Goal: Information Seeking & Learning: Check status

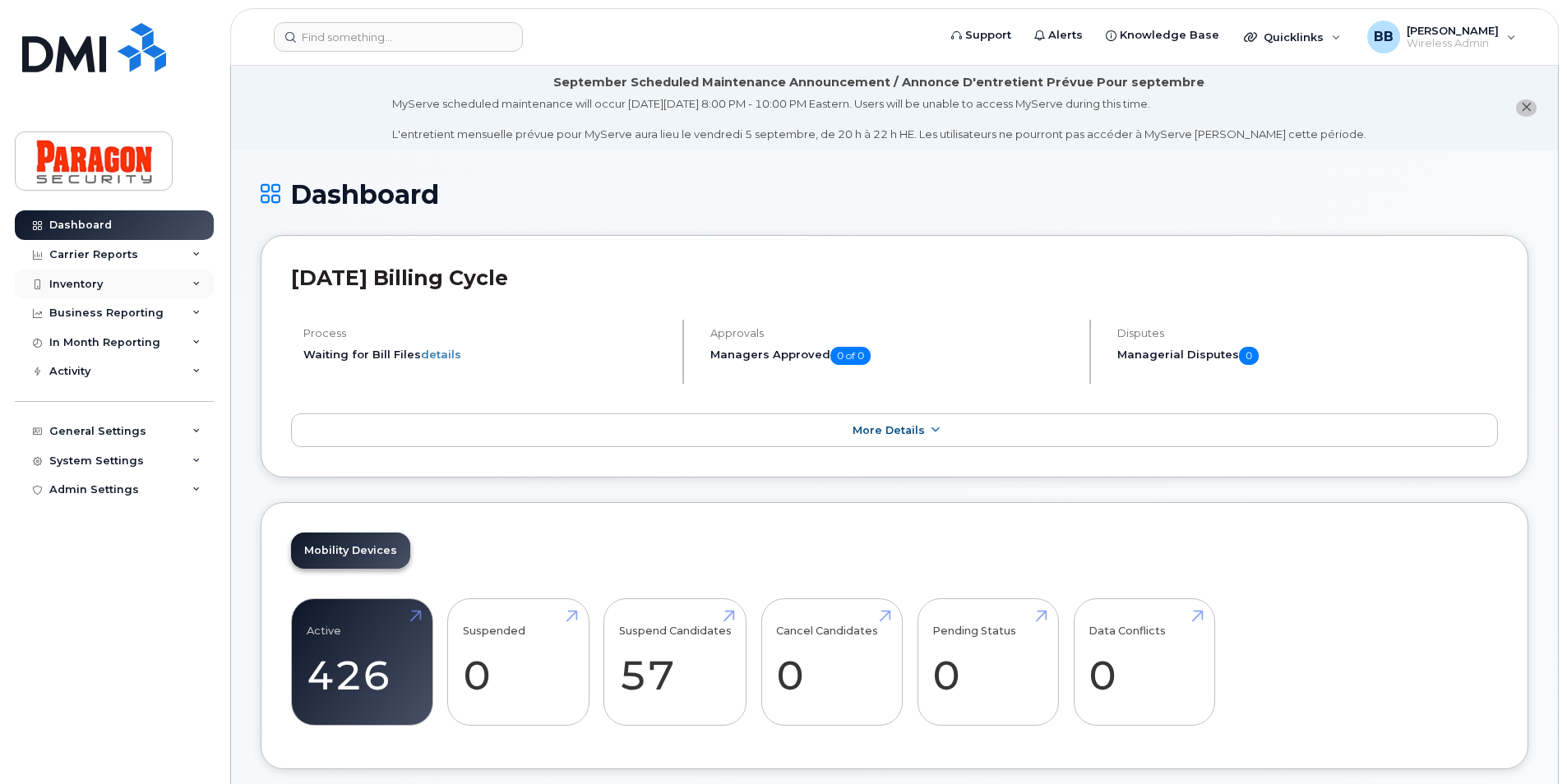
click at [63, 279] on div "Inventory" at bounding box center [75, 284] width 53 height 13
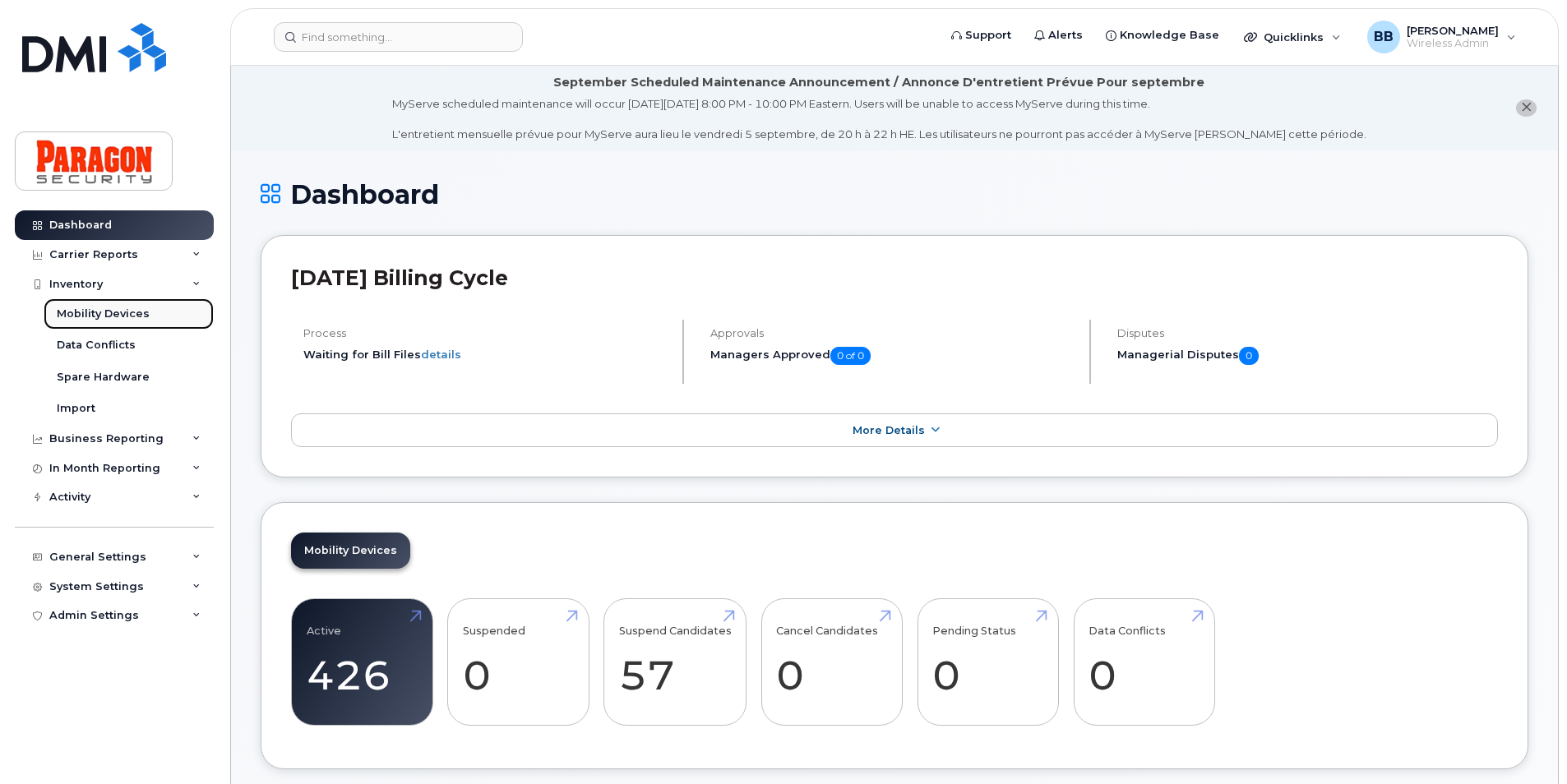
click at [127, 315] on div "Mobility Devices" at bounding box center [103, 313] width 93 height 15
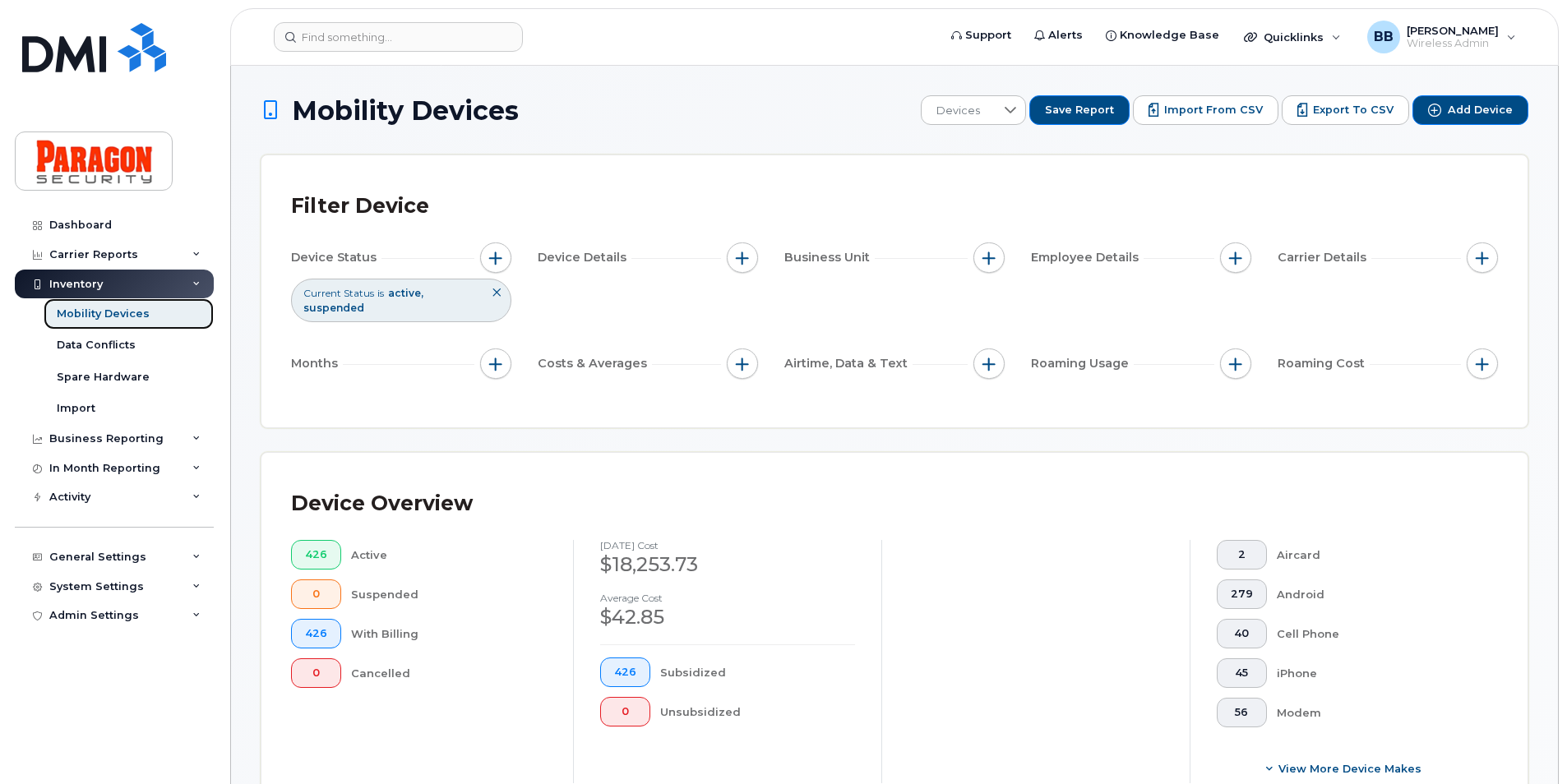
click at [134, 314] on div "Mobility Devices" at bounding box center [103, 313] width 93 height 15
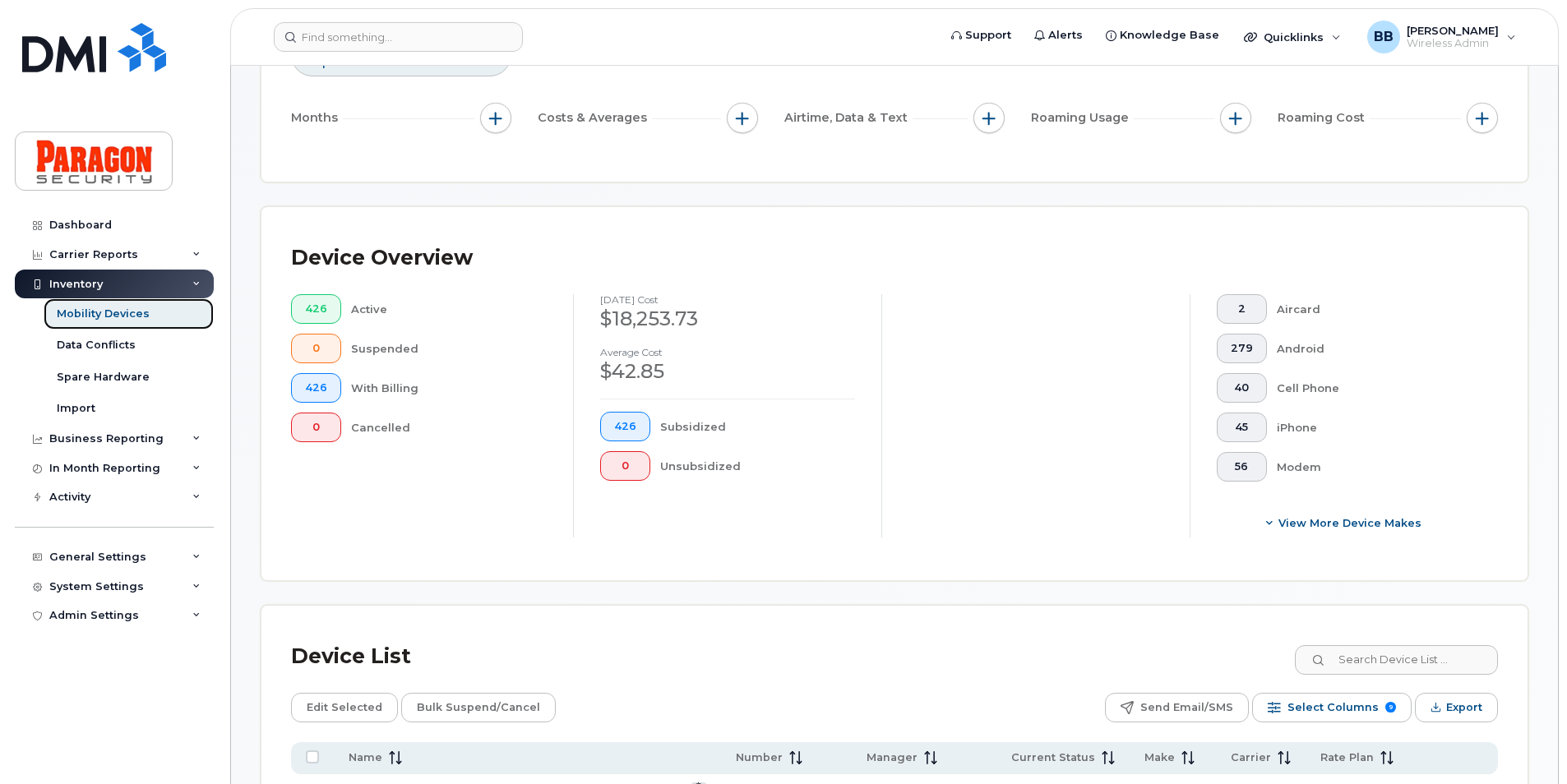
scroll to position [246, 0]
click at [1420, 667] on input at bounding box center [1396, 659] width 204 height 30
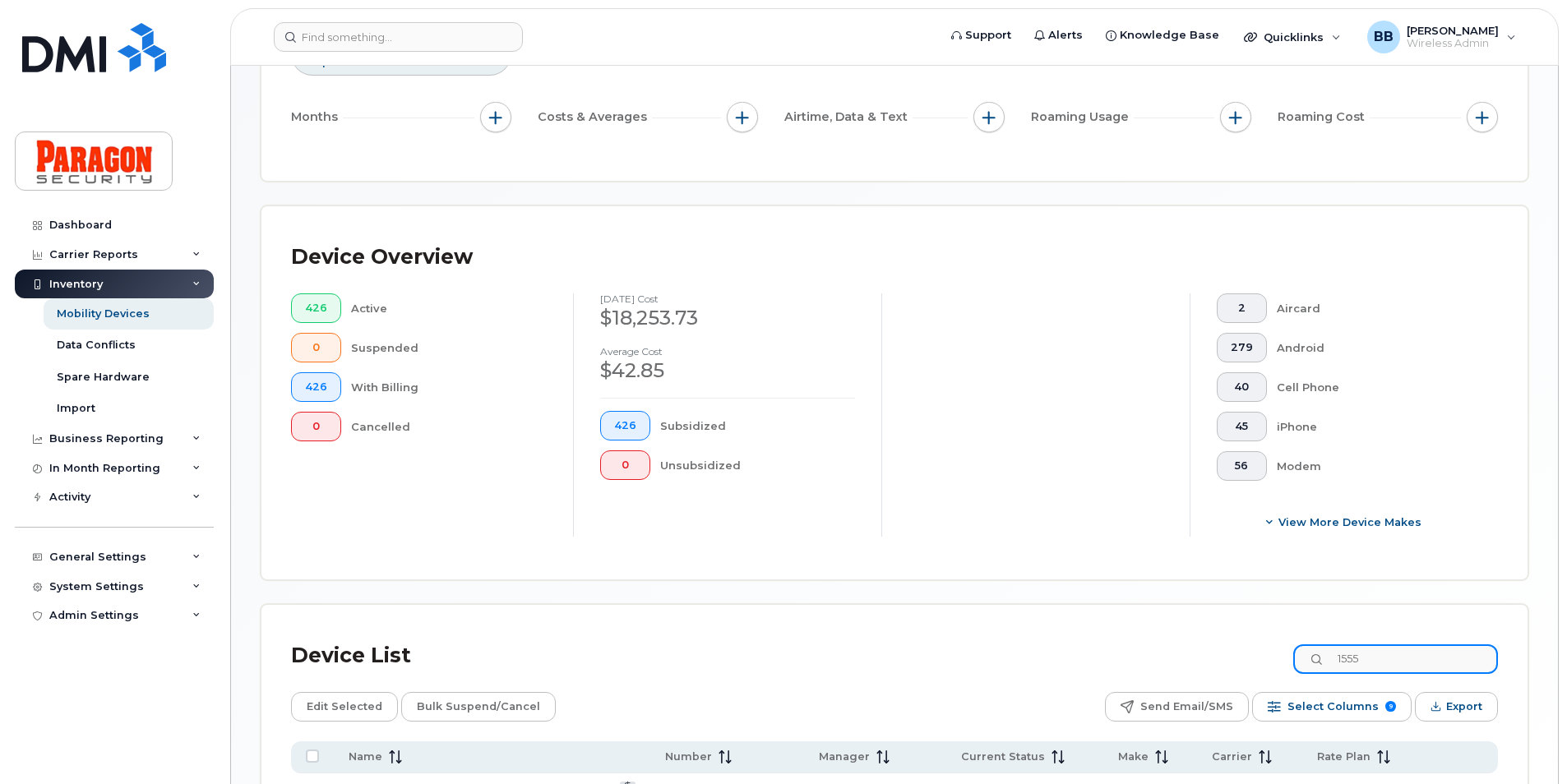
type input "1555"
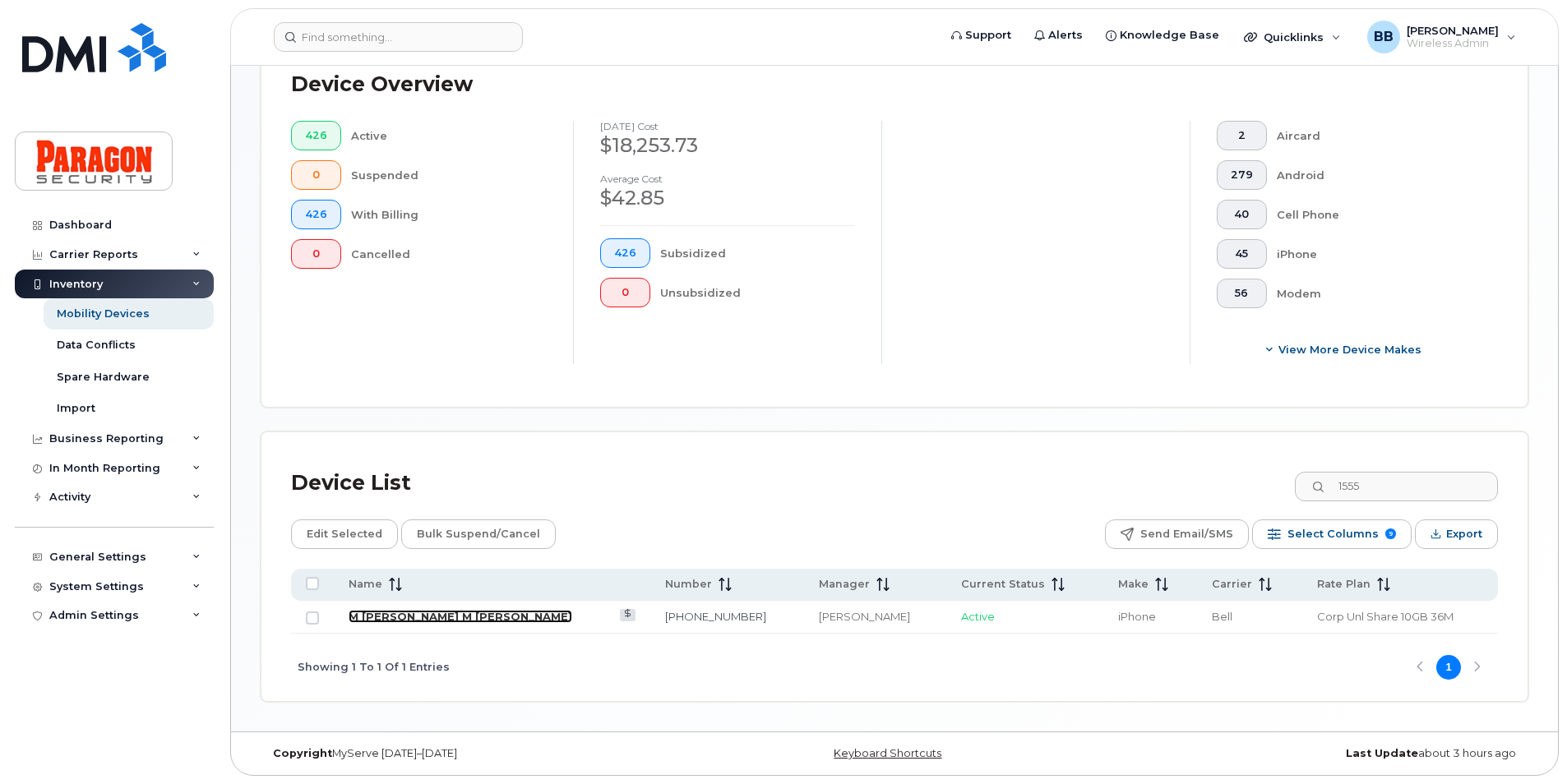
click at [479, 616] on link "M Barb Burling M Barb Burling" at bounding box center [460, 616] width 224 height 13
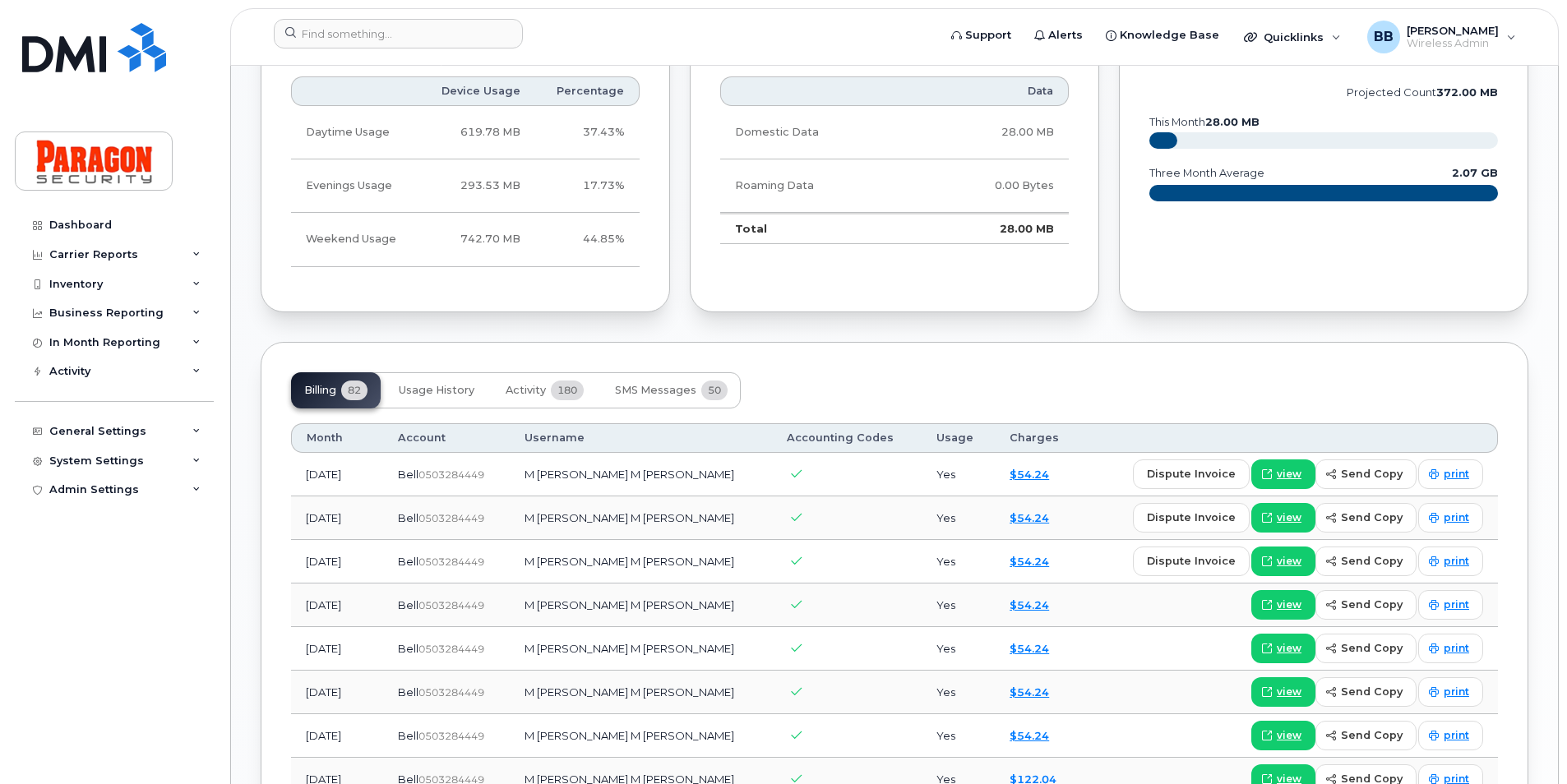
scroll to position [1069, 0]
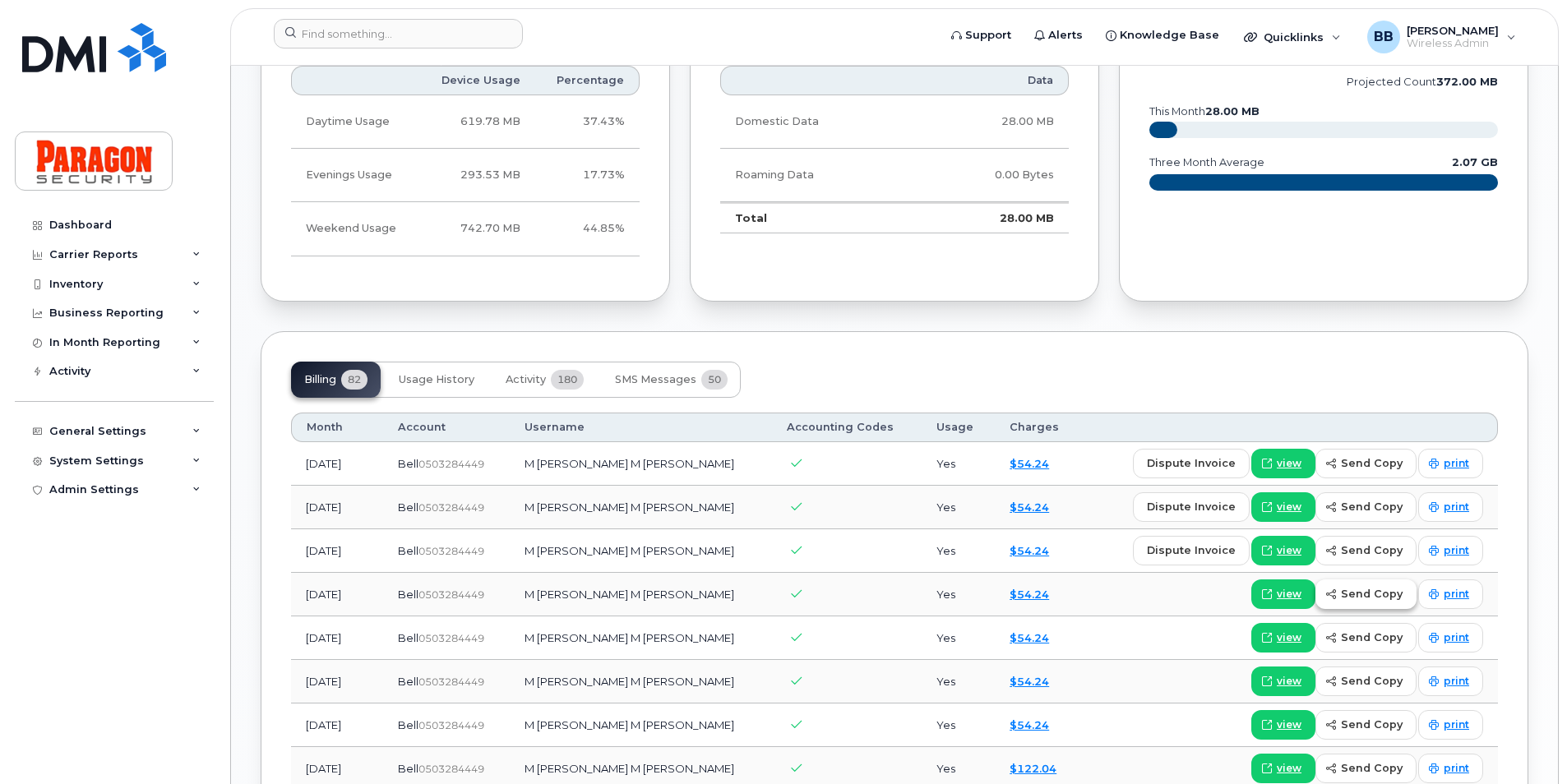
click at [1352, 592] on span "send copy" at bounding box center [1372, 594] width 62 height 16
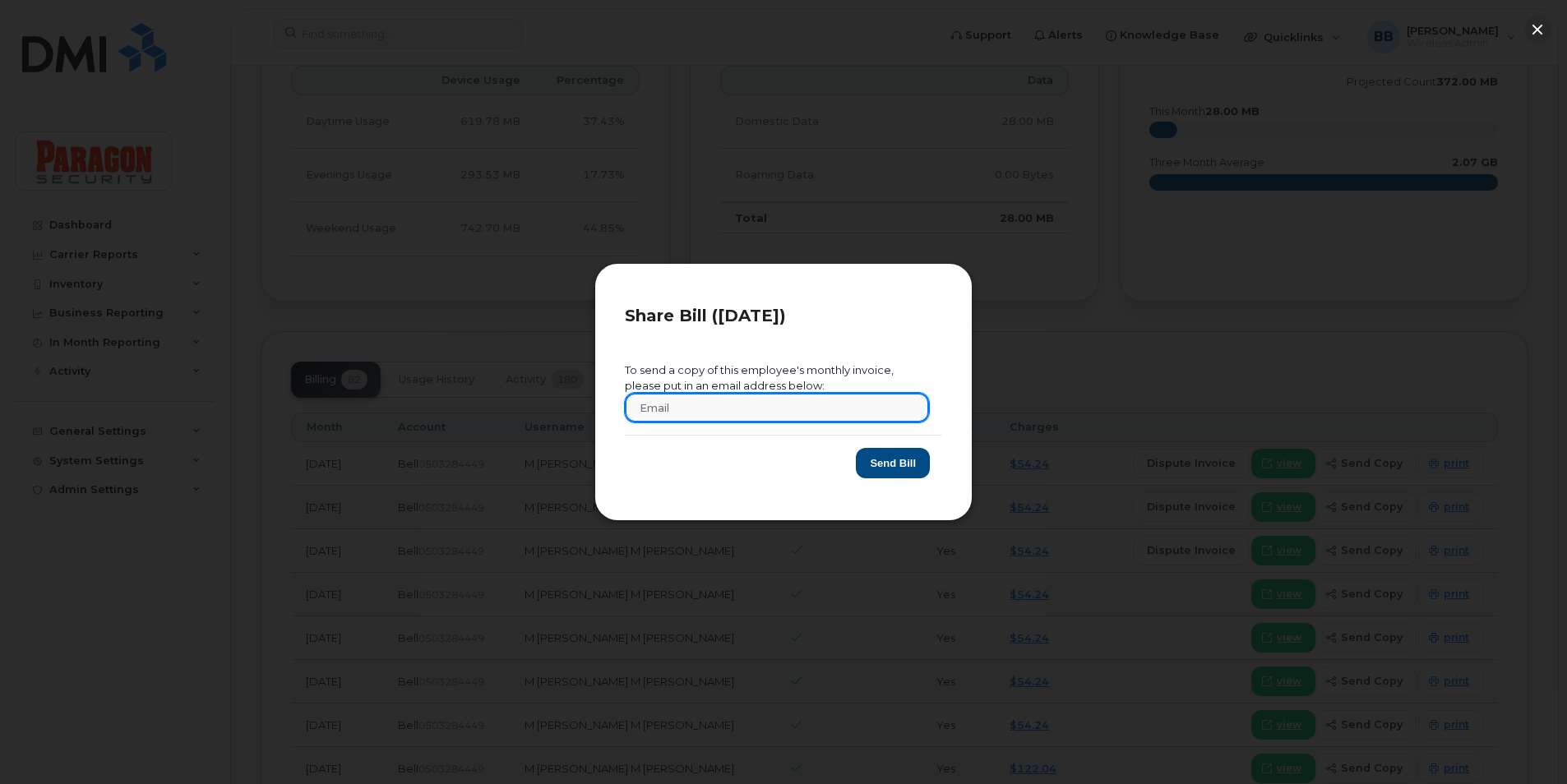
click at [707, 414] on input "text" at bounding box center [777, 408] width 304 height 30
type input "bburling@pplguard.com"
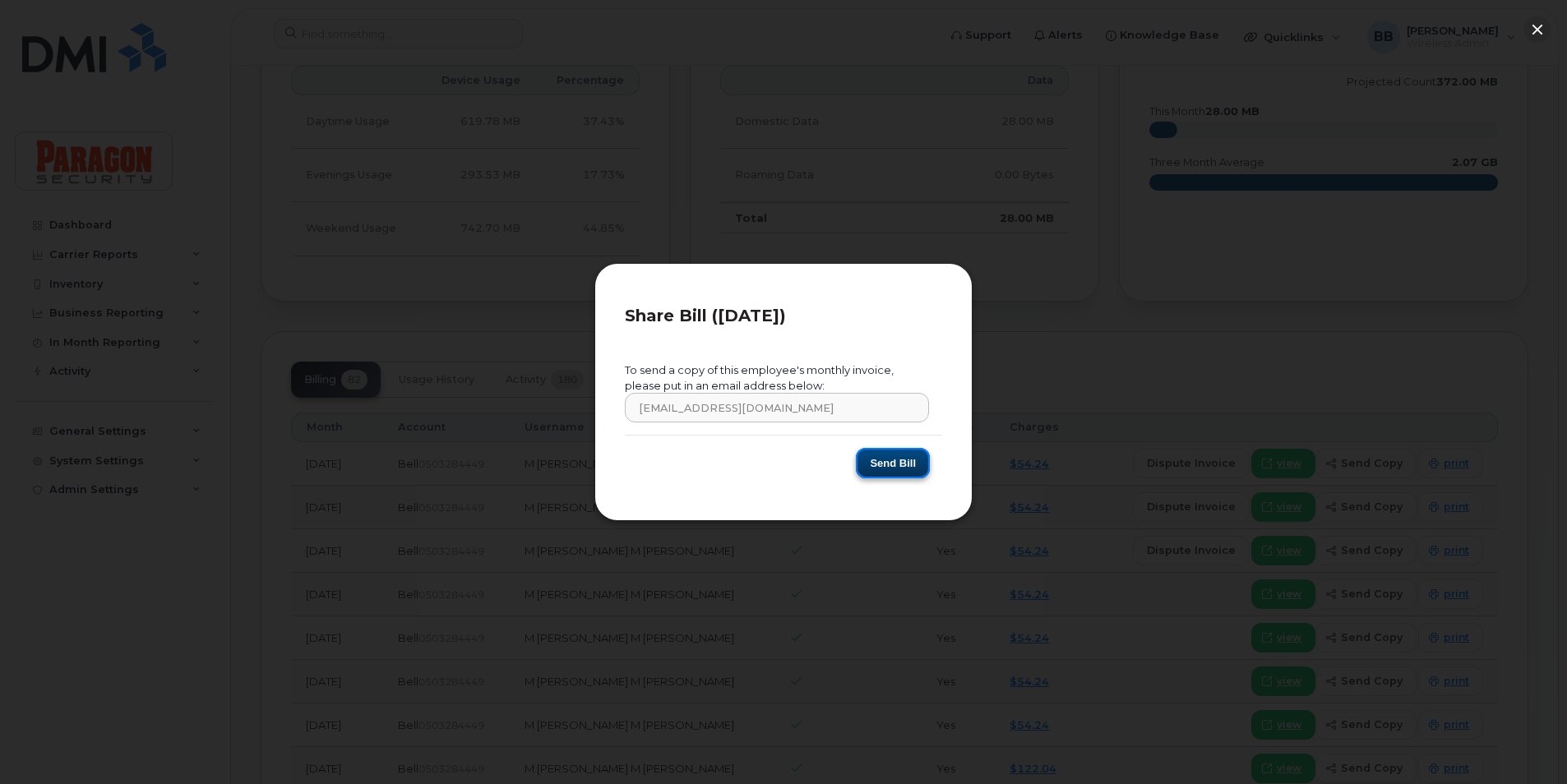
click at [897, 456] on button "Send Bill" at bounding box center [893, 463] width 74 height 31
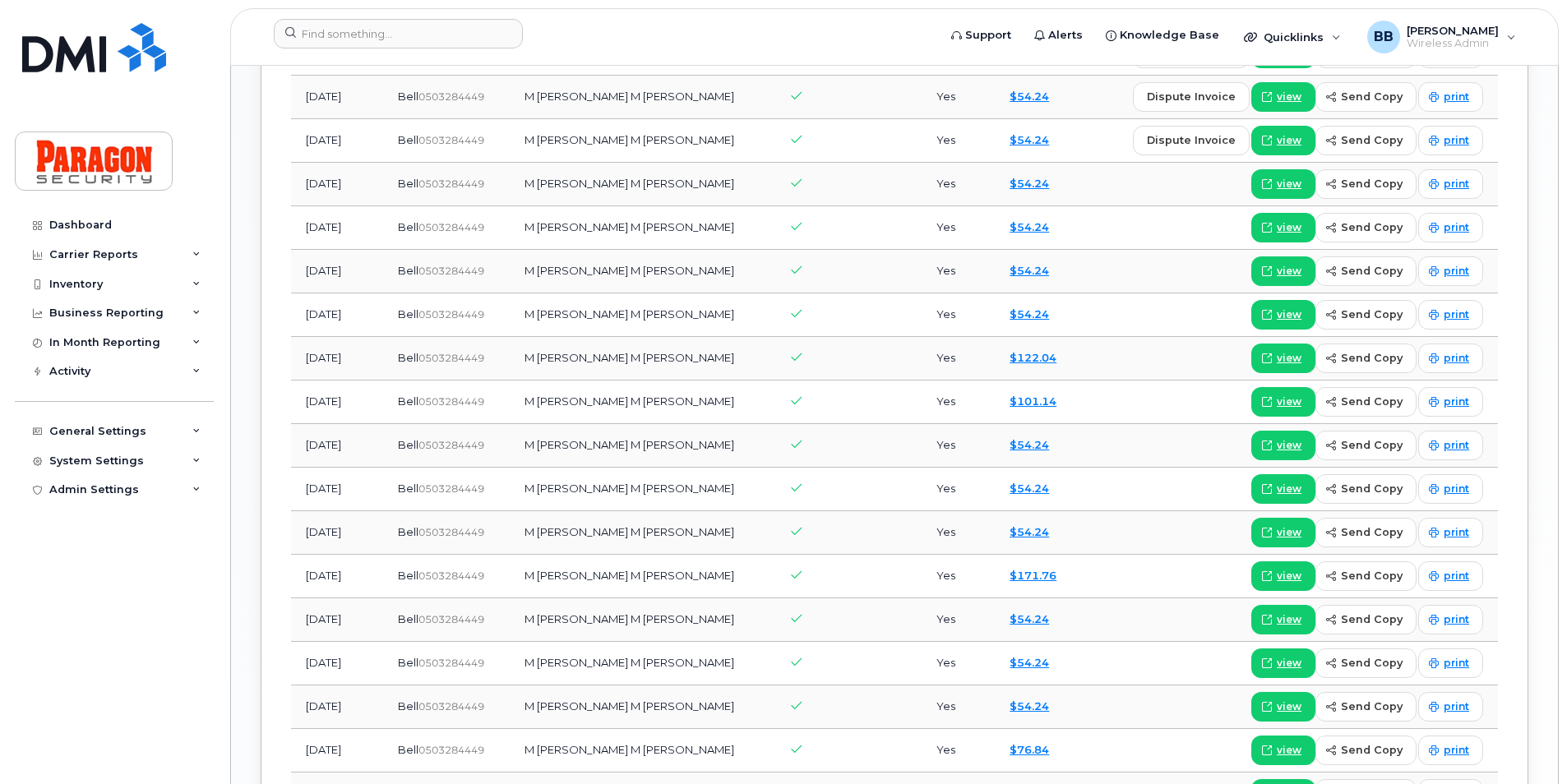
scroll to position [1480, 0]
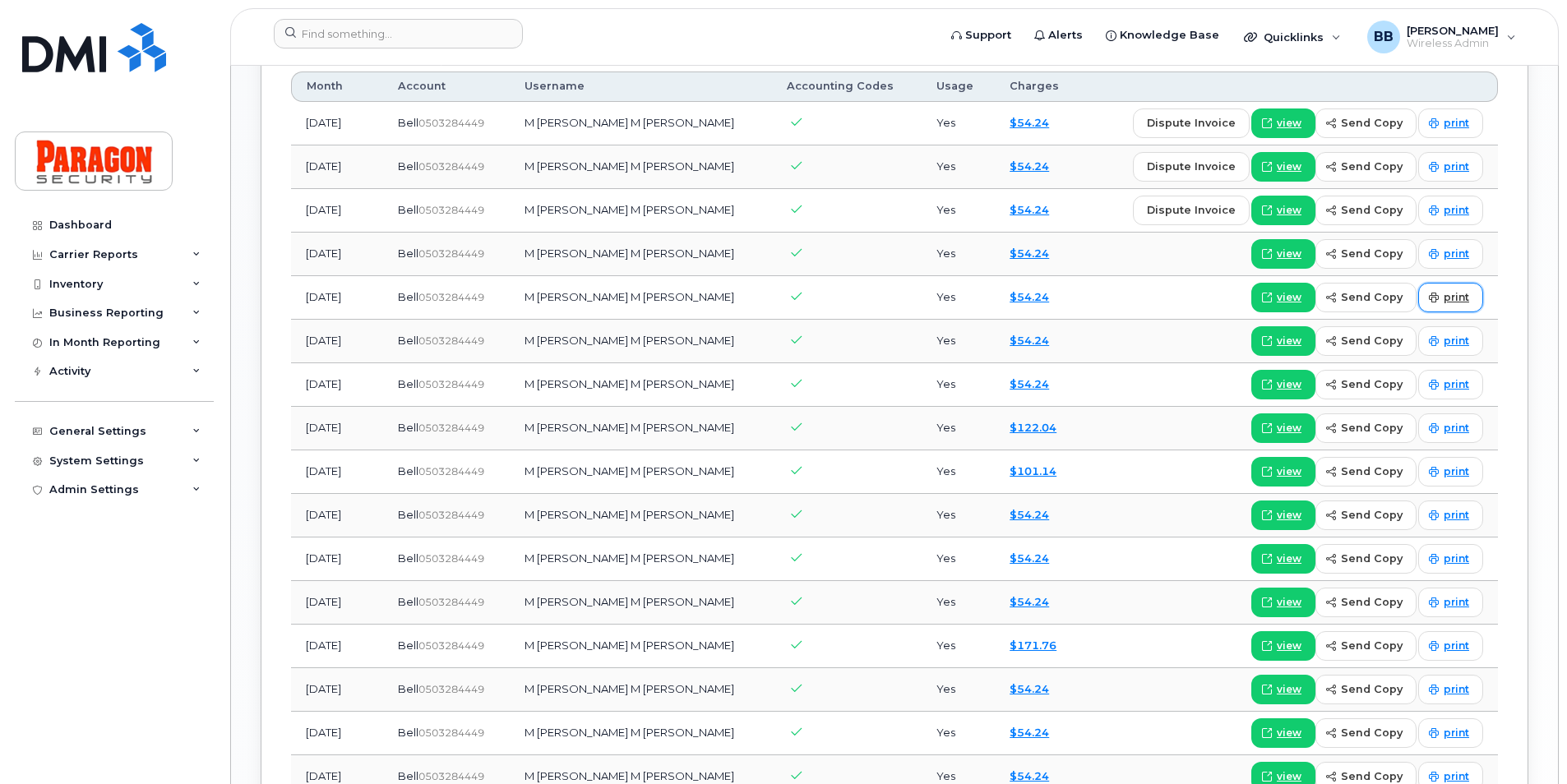
click at [1453, 297] on span "print" at bounding box center [1456, 297] width 25 height 15
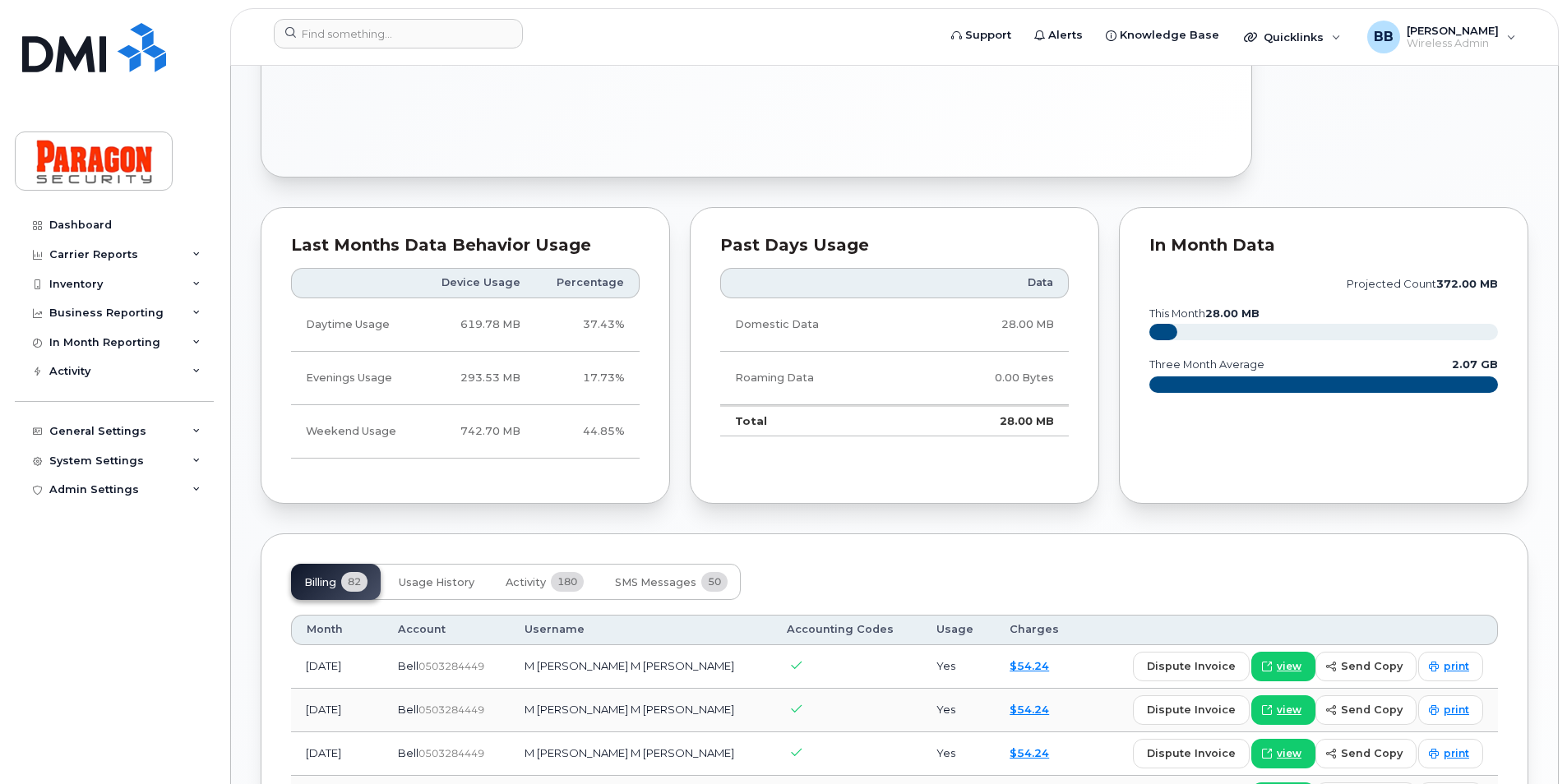
scroll to position [1069, 0]
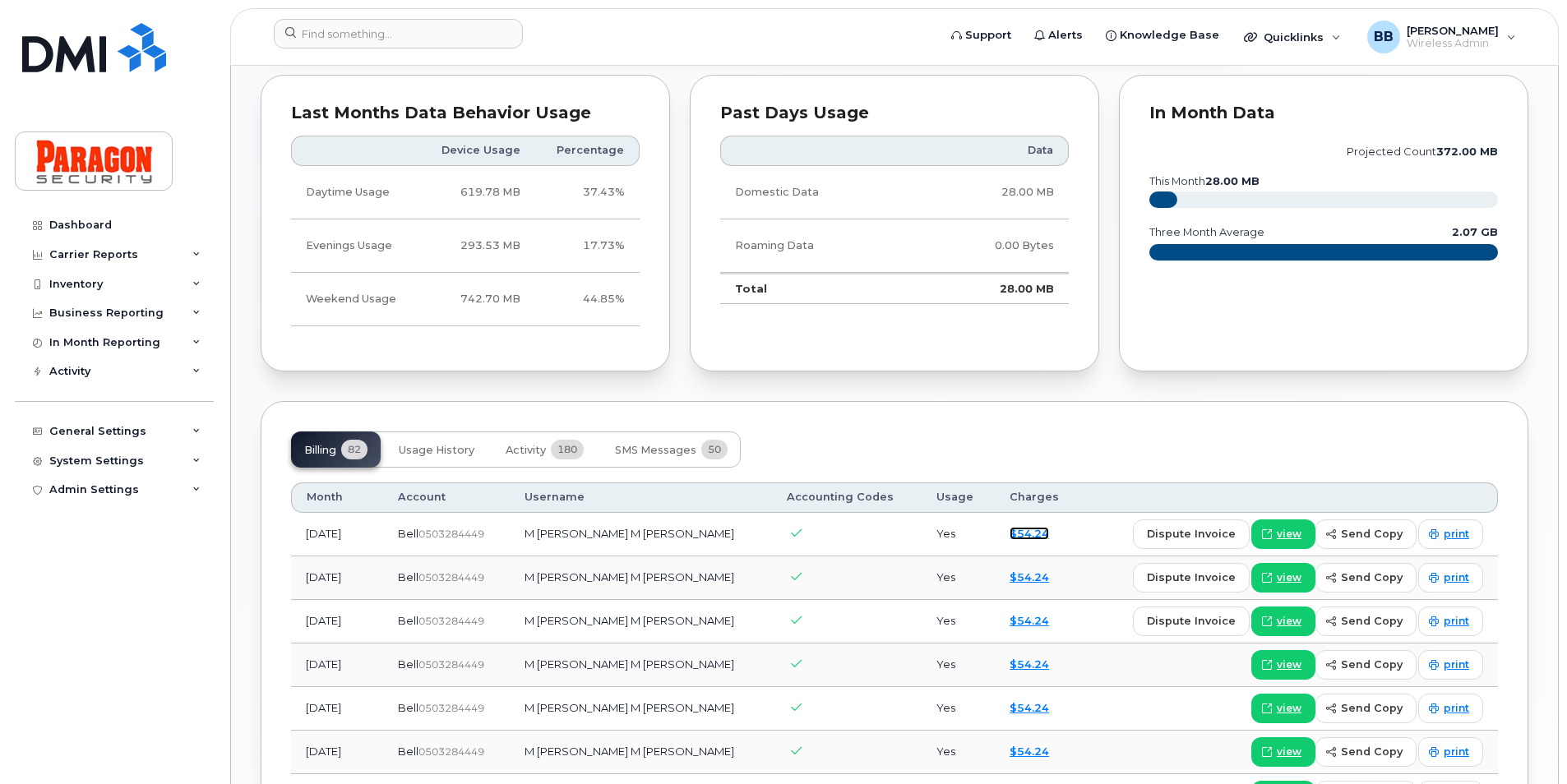
click at [1018, 533] on link "$54.24" at bounding box center [1029, 533] width 39 height 13
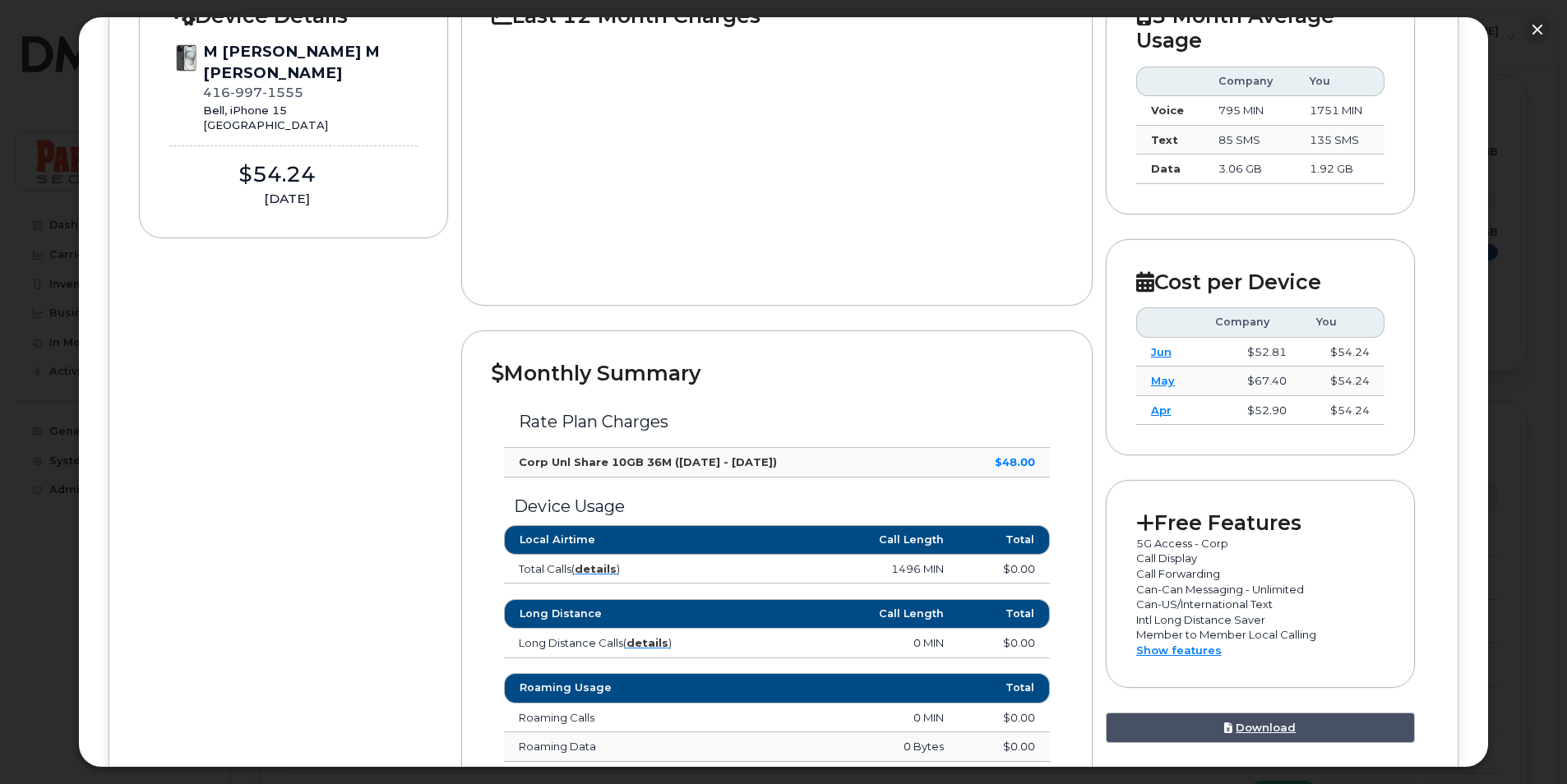
scroll to position [575, 0]
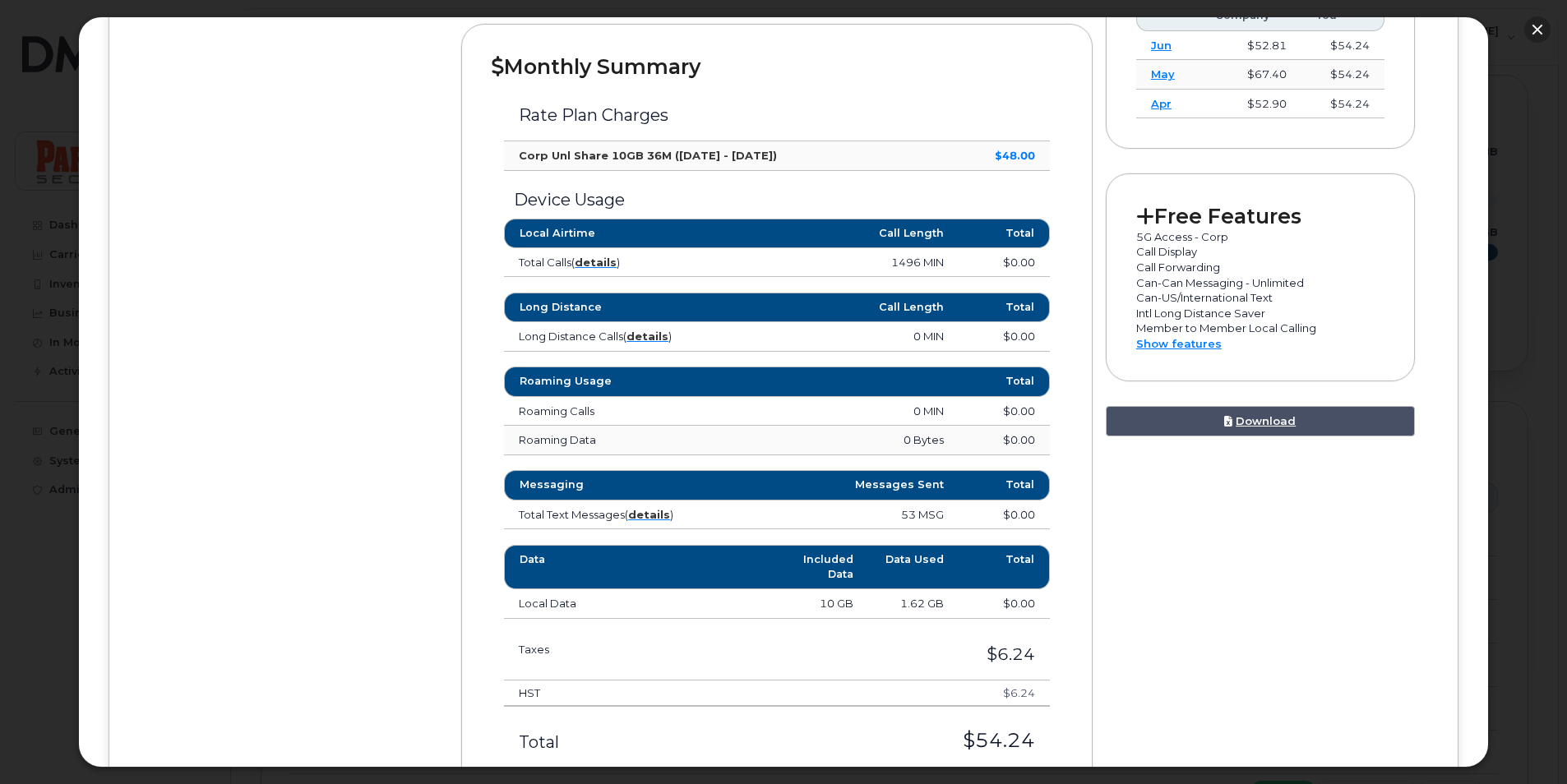
click at [1544, 24] on button "button" at bounding box center [1537, 30] width 26 height 26
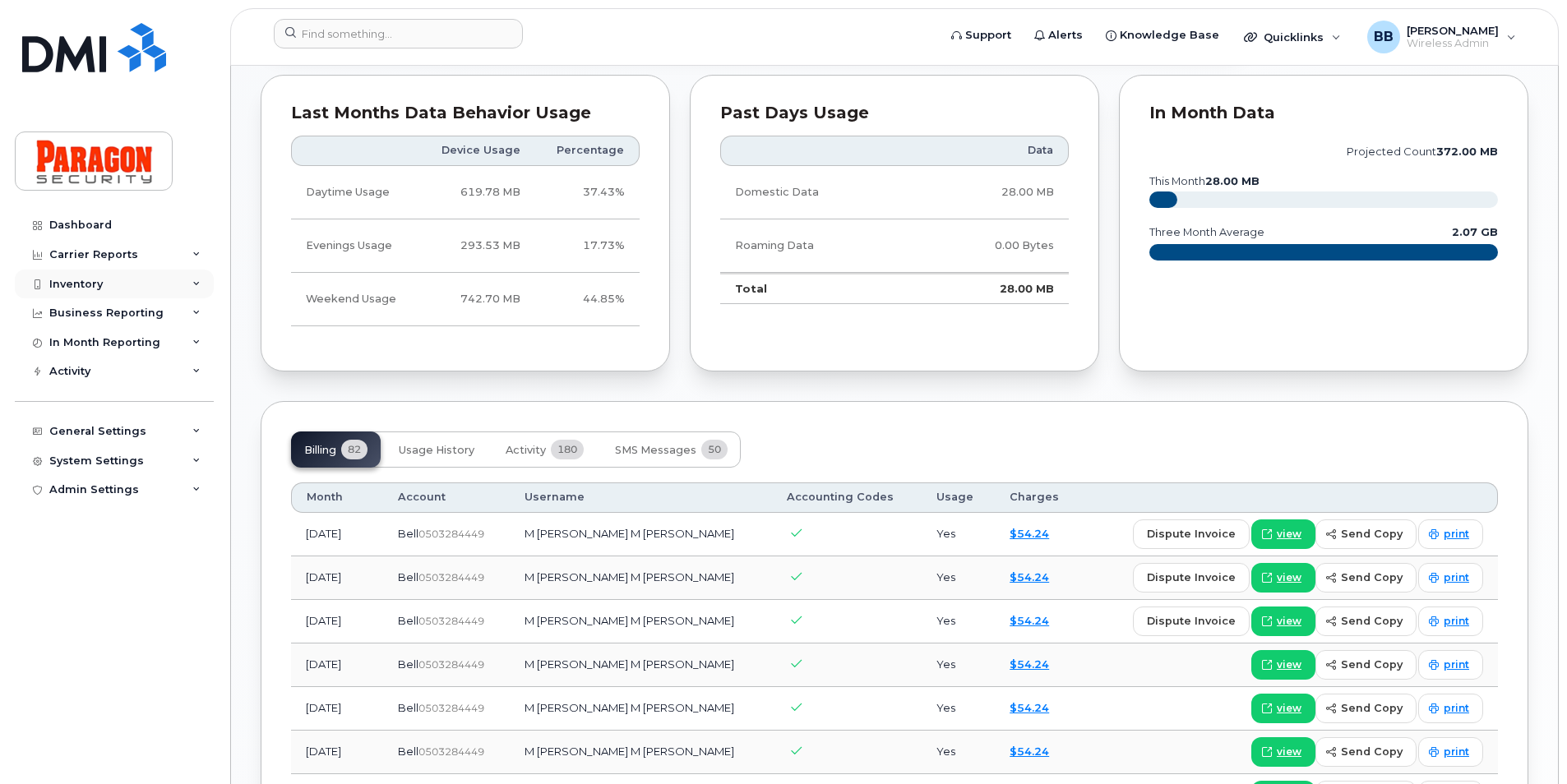
click at [93, 282] on div "Inventory" at bounding box center [75, 284] width 53 height 13
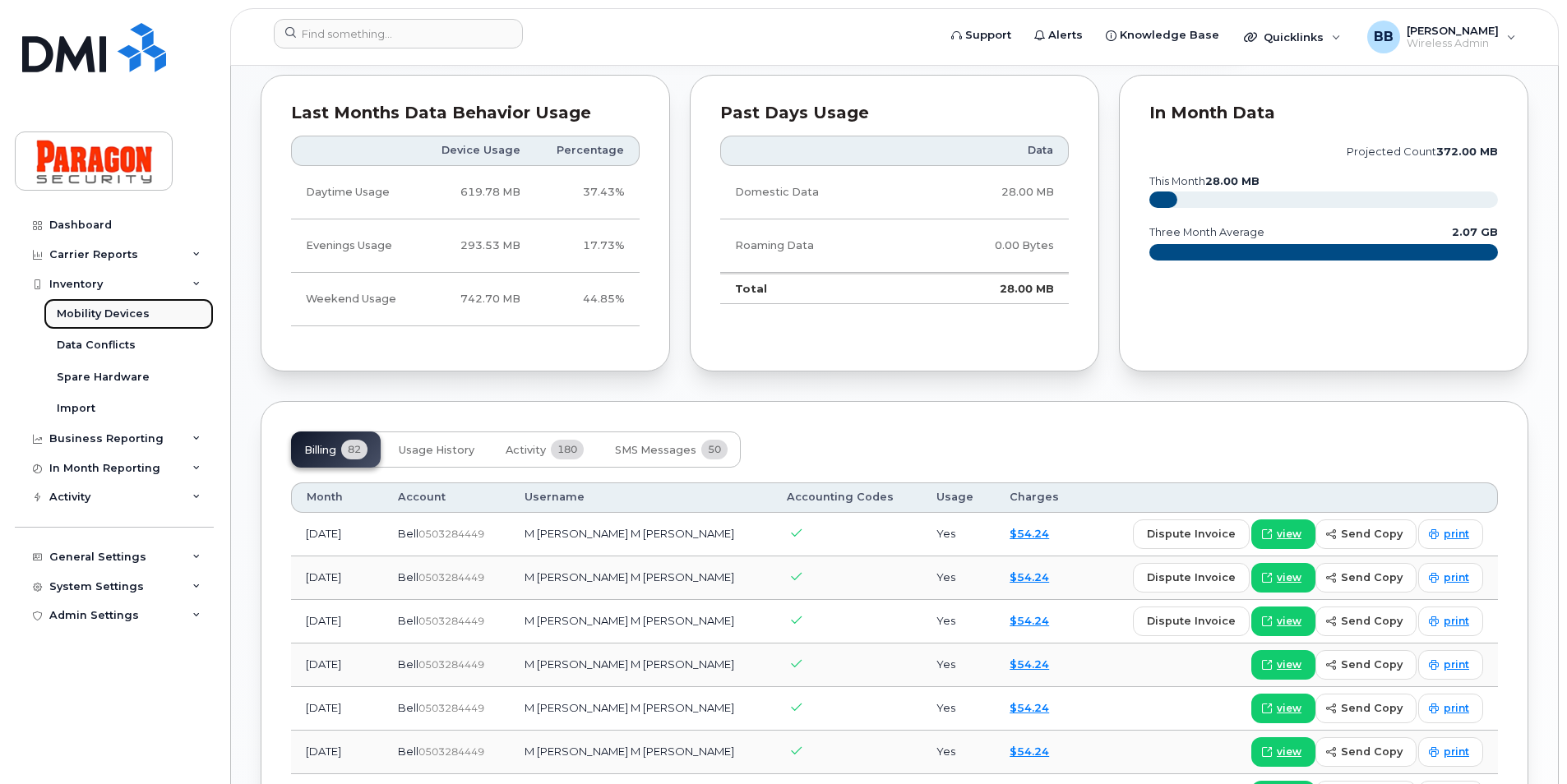
click at [87, 317] on div "Mobility Devices" at bounding box center [103, 313] width 93 height 15
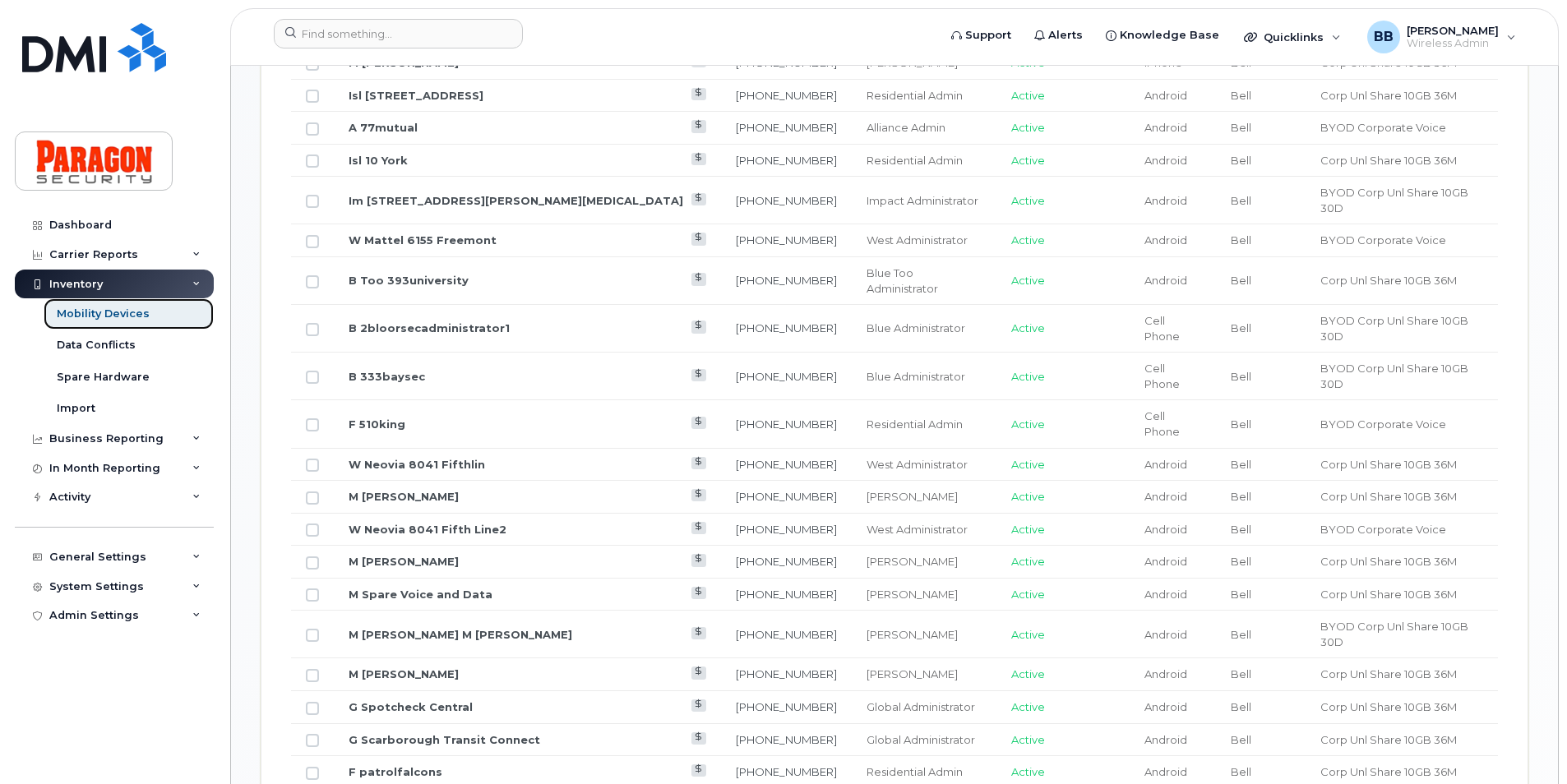
scroll to position [1233, 0]
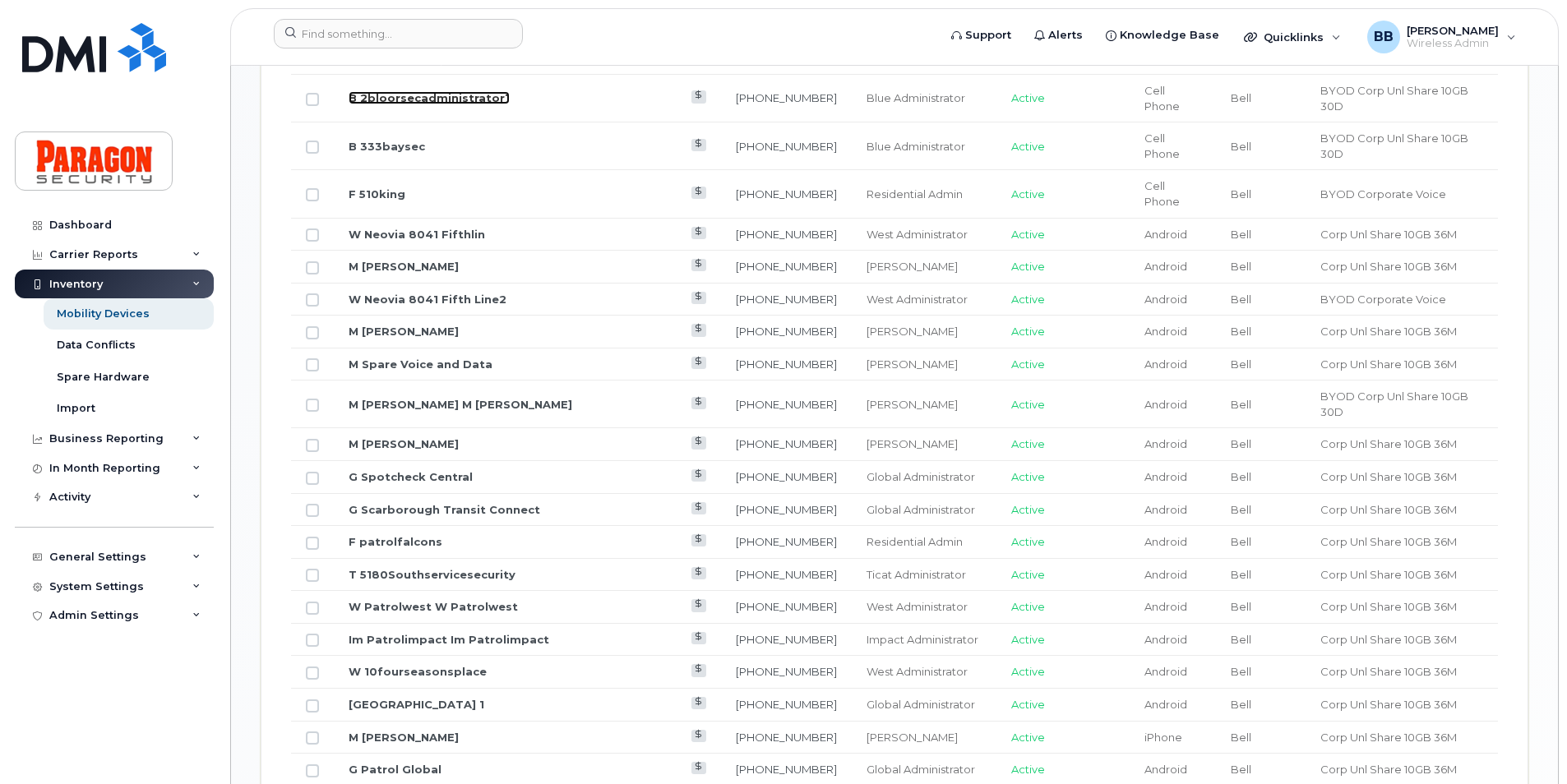
click at [457, 92] on link "B 2bloorsecadministrator1" at bounding box center [429, 98] width 162 height 13
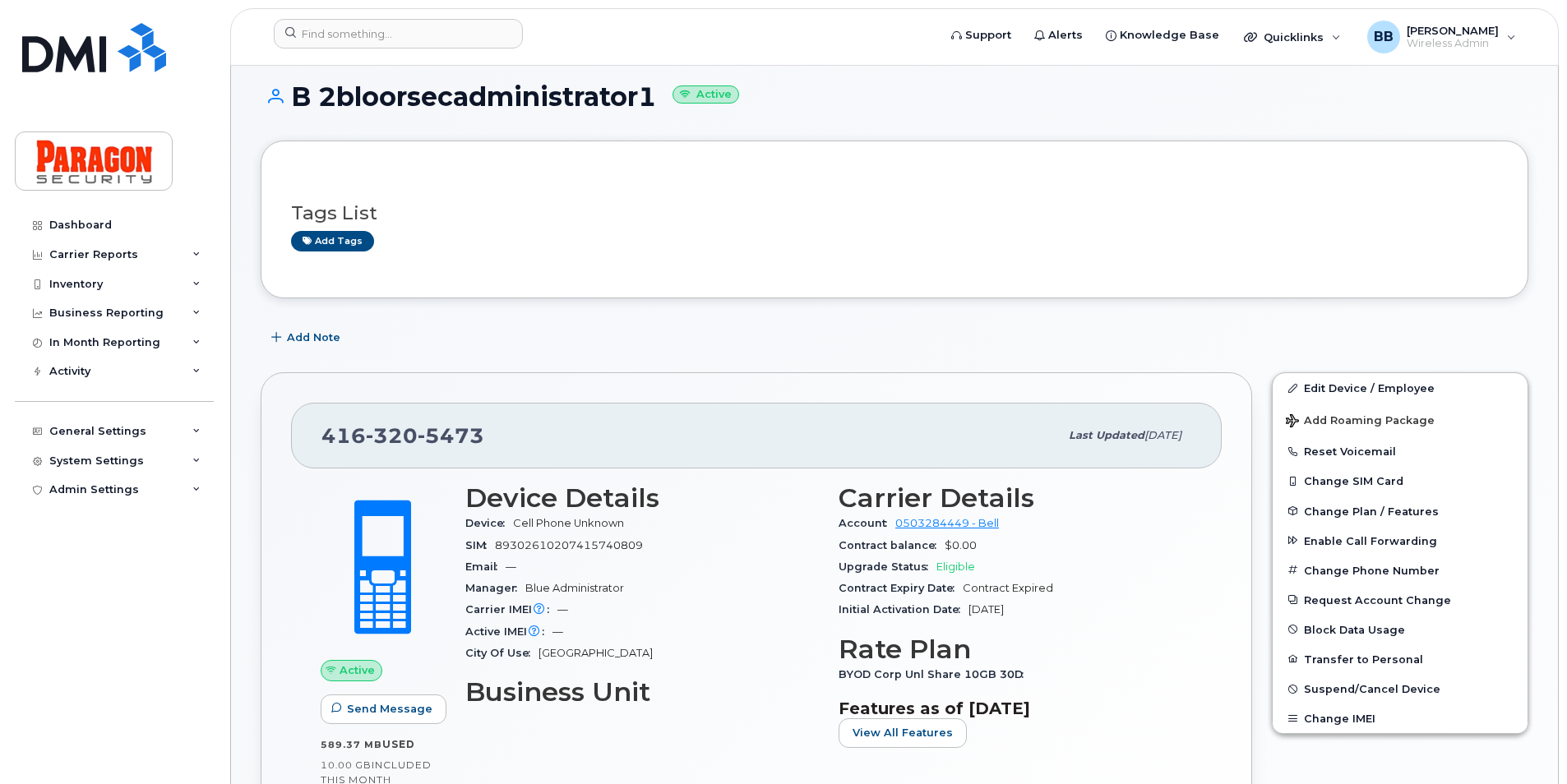
scroll to position [246, 0]
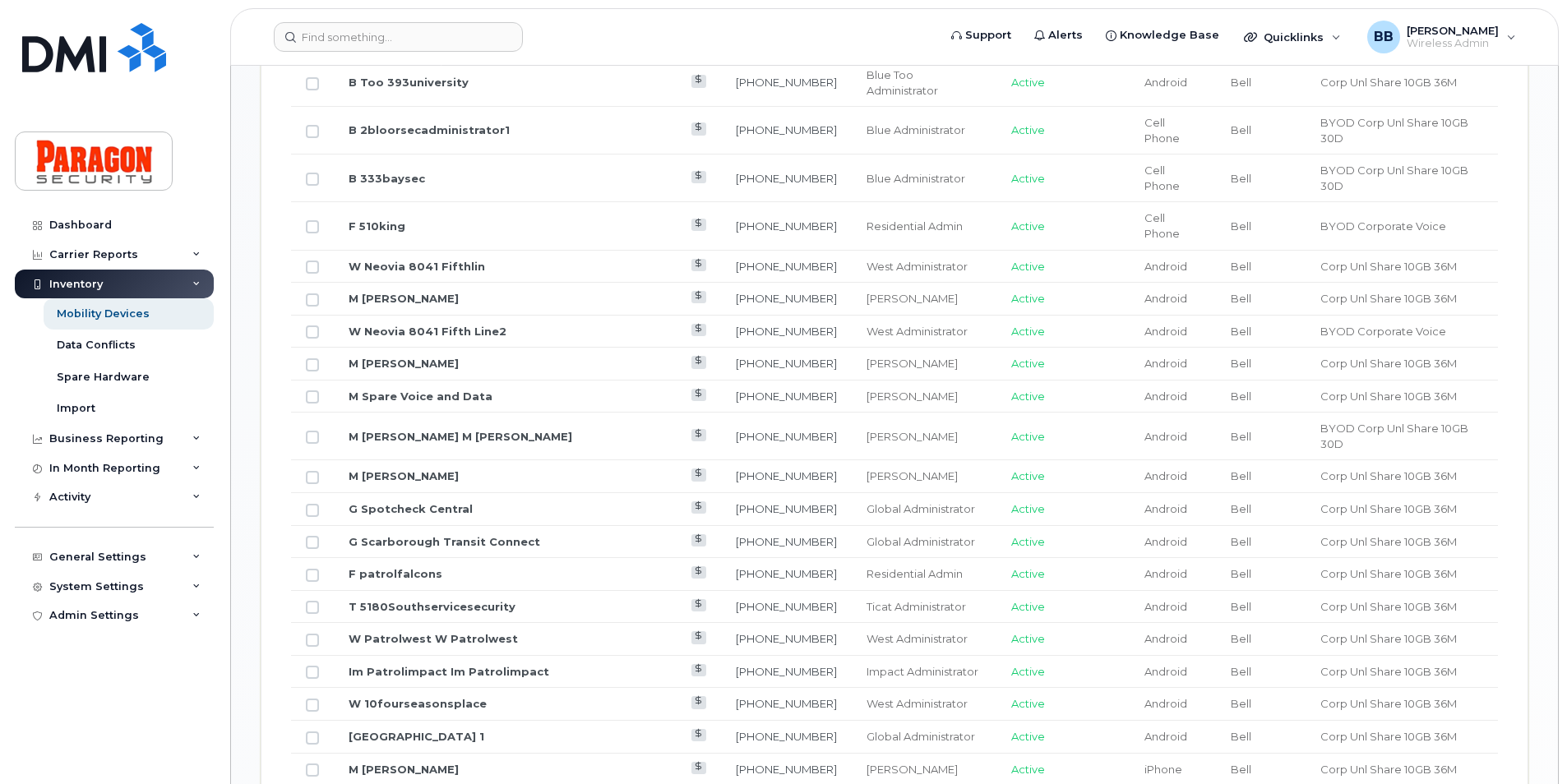
scroll to position [1151, 0]
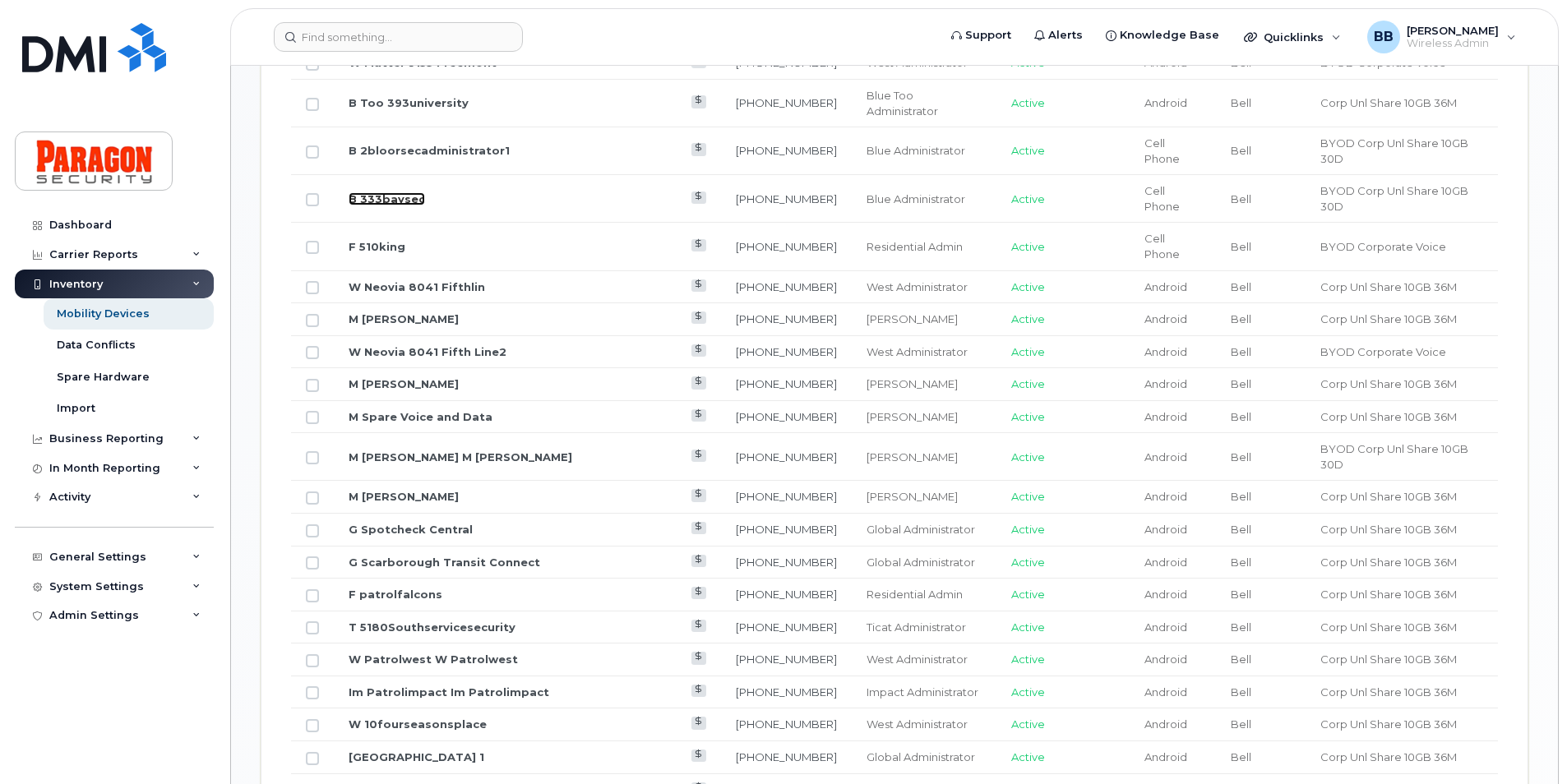
click at [390, 192] on link "B 333baysec" at bounding box center [387, 198] width 77 height 13
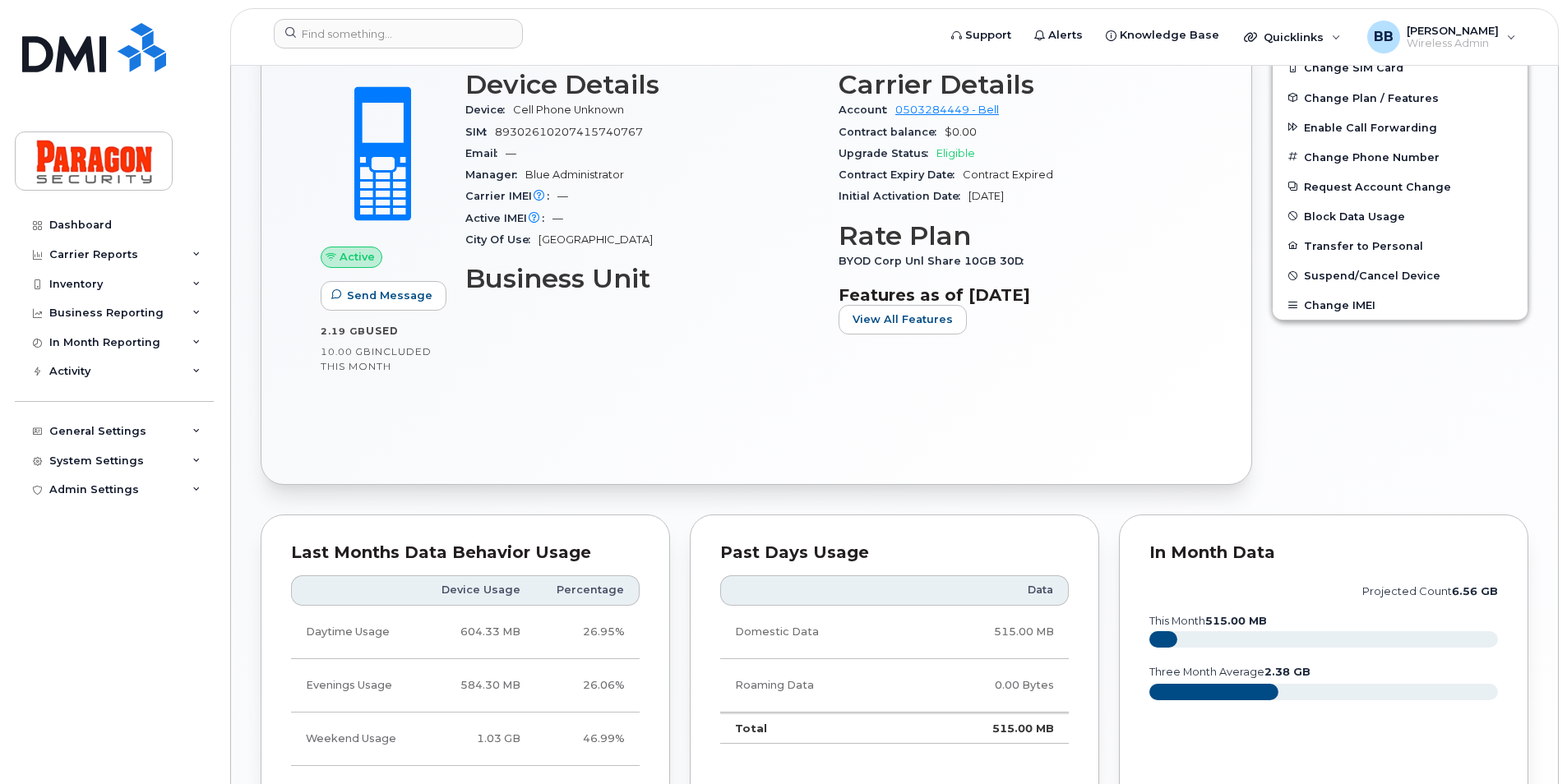
scroll to position [904, 0]
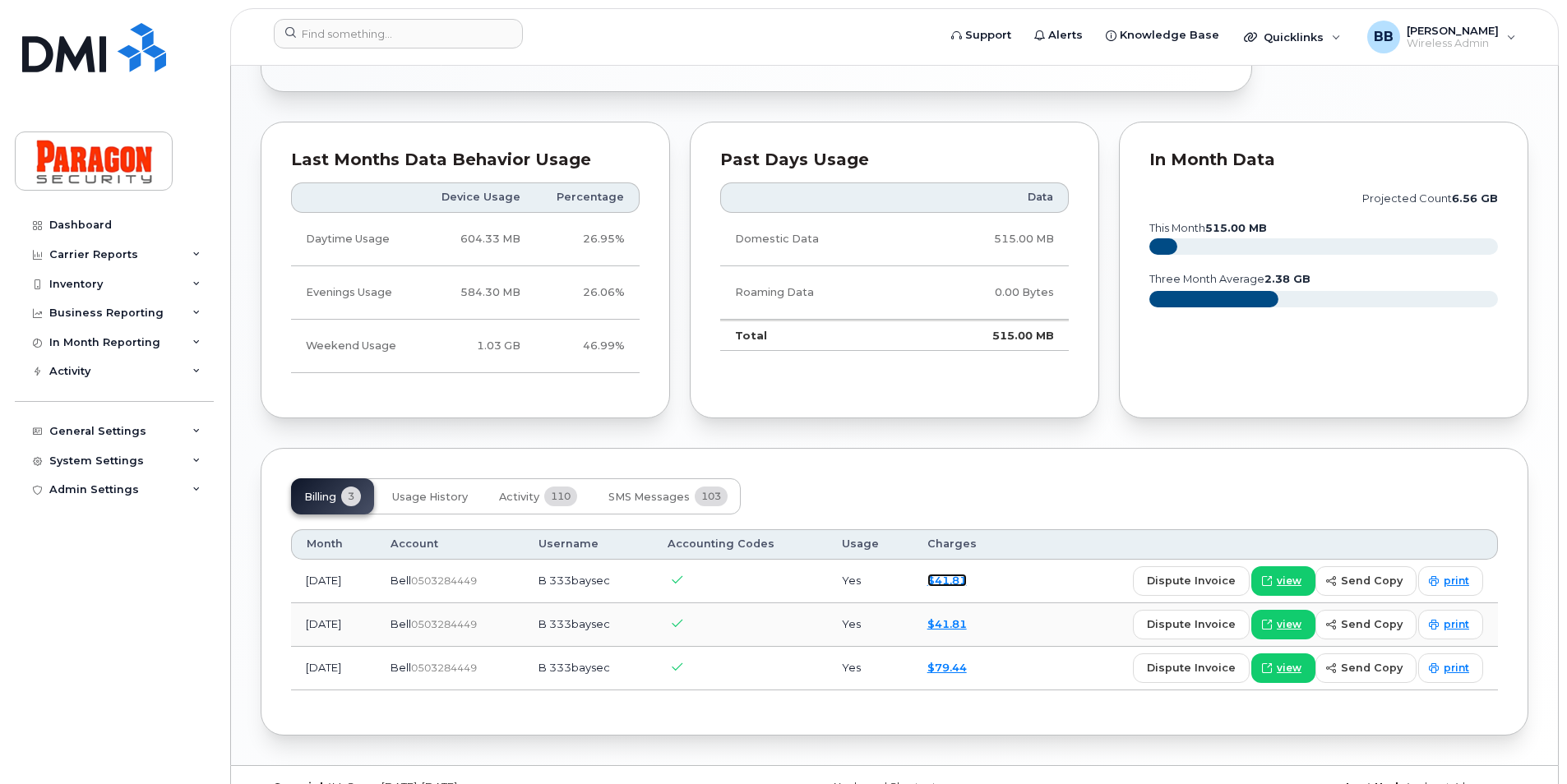
click at [967, 581] on link "$41.81" at bounding box center [947, 580] width 39 height 13
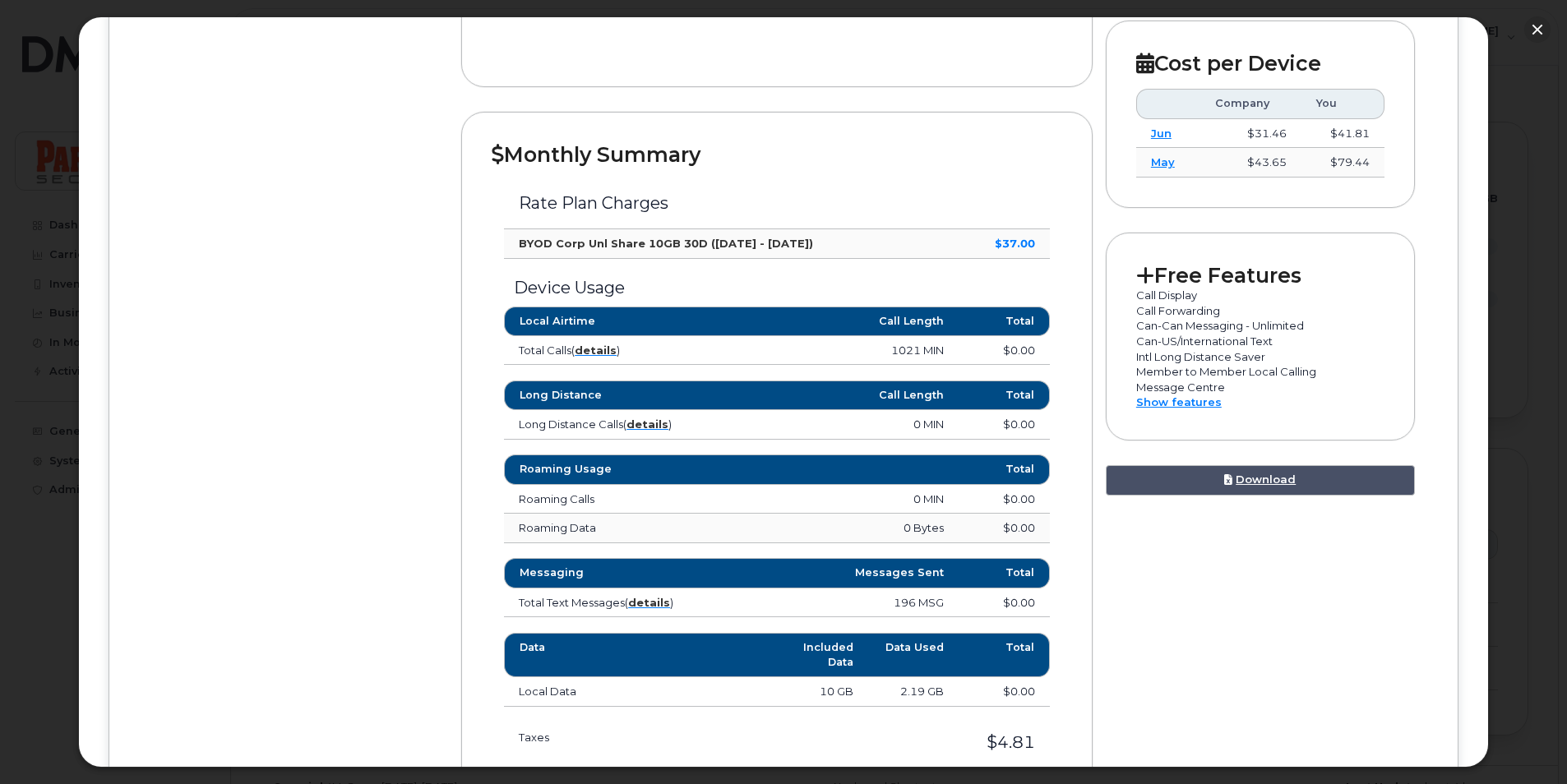
scroll to position [493, 0]
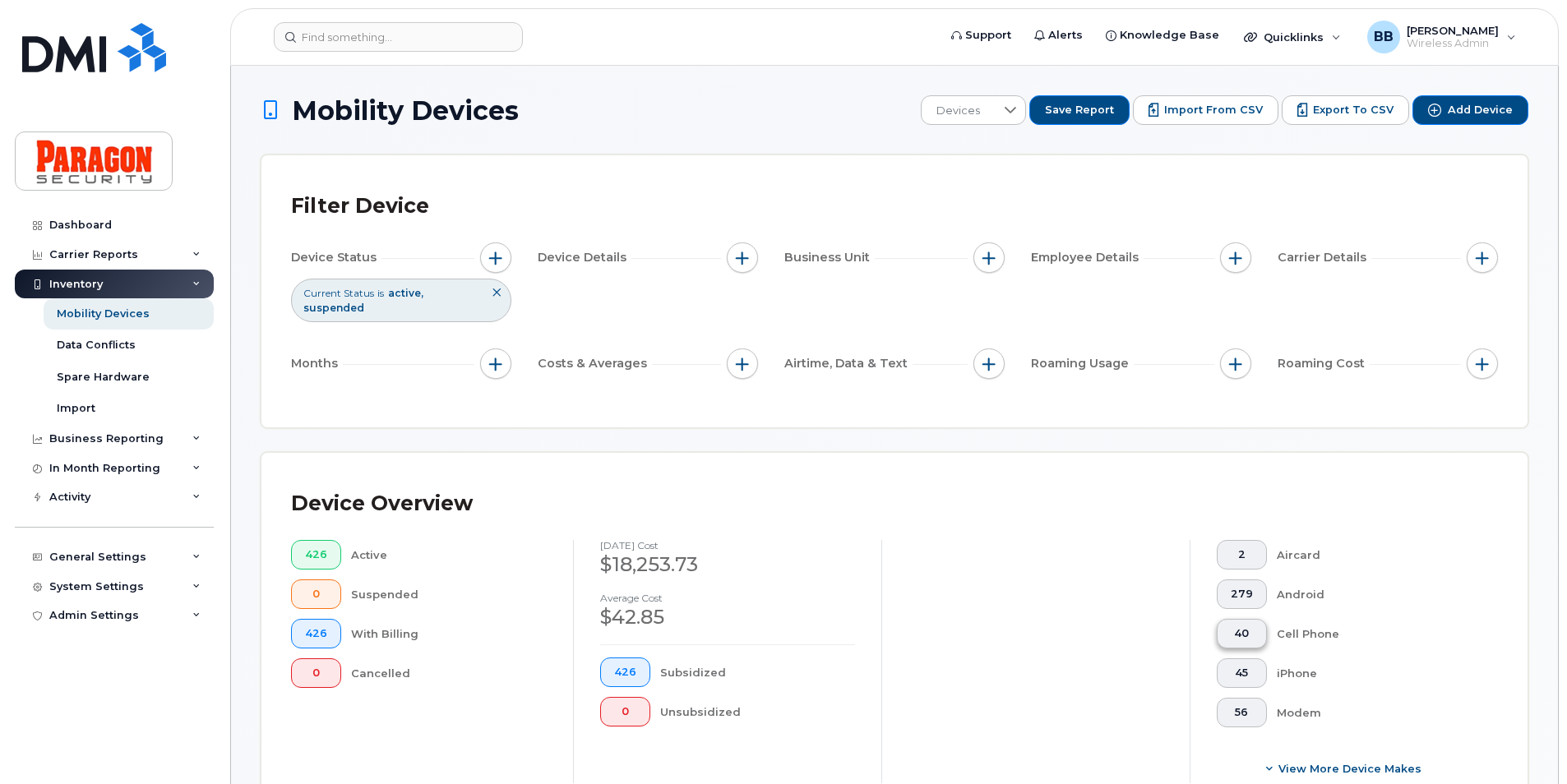
click at [1240, 629] on span "40" at bounding box center [1241, 633] width 22 height 13
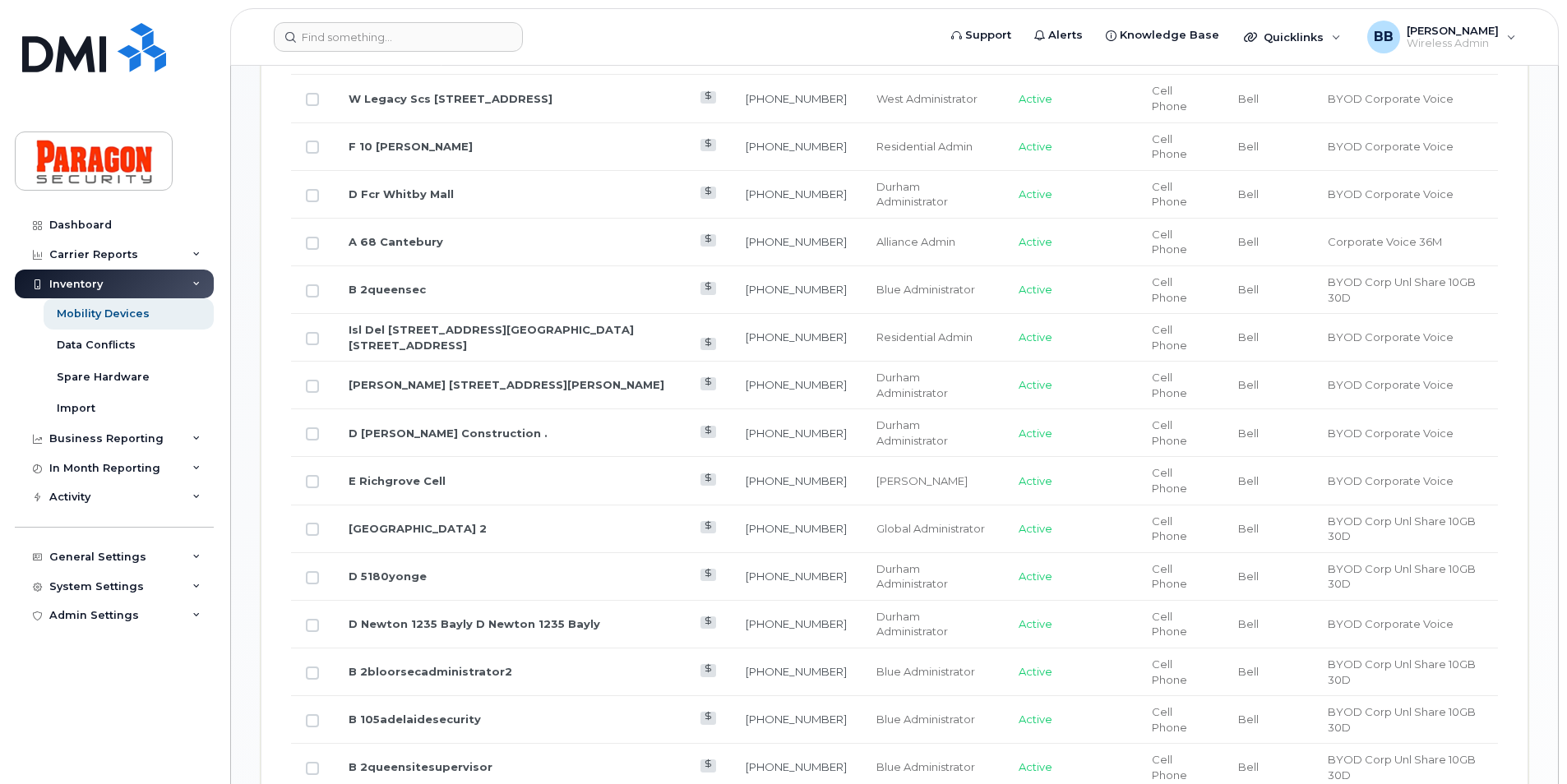
scroll to position [1688, 0]
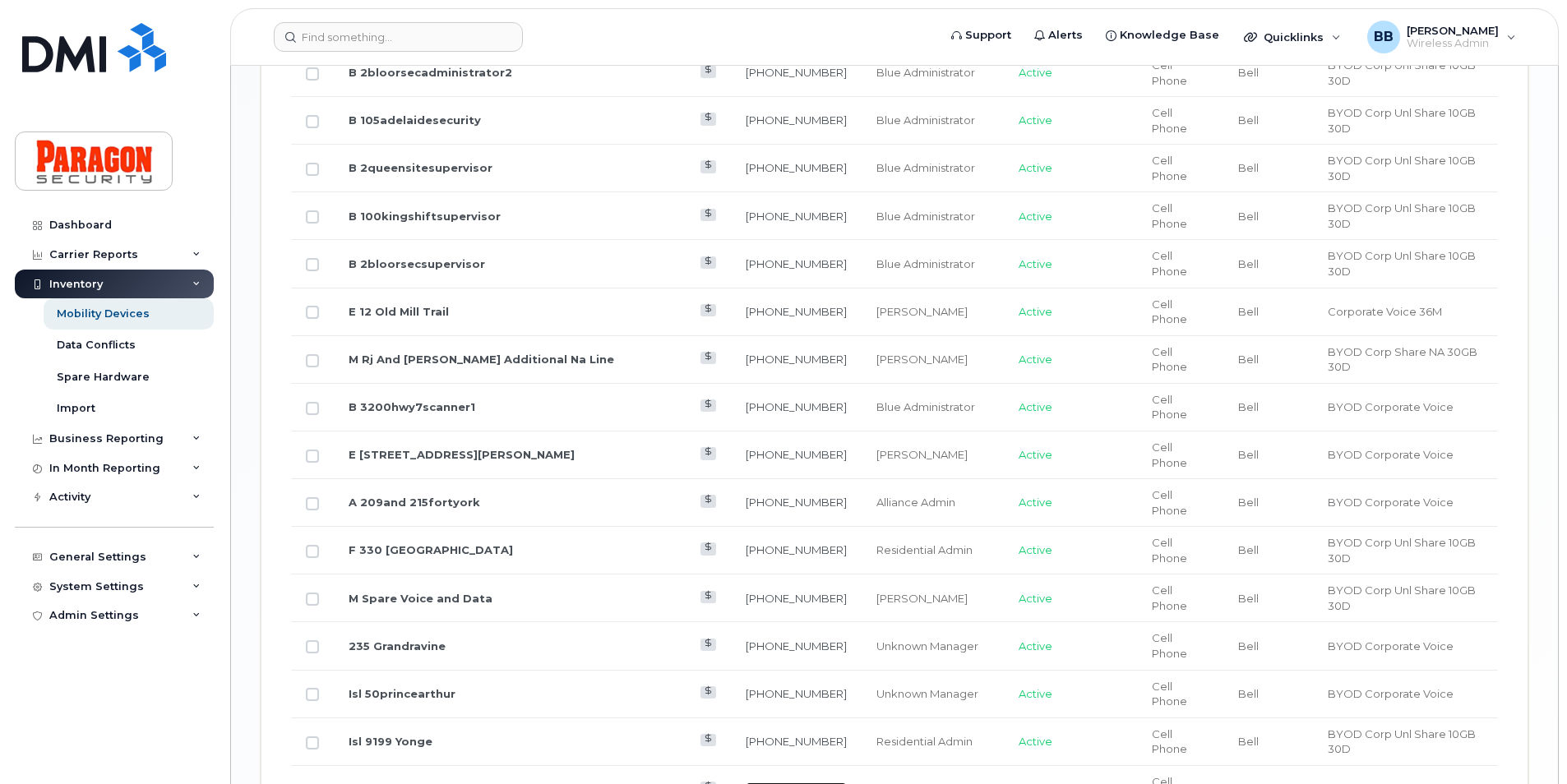
click at [746, 782] on link "647-226-5848" at bounding box center [797, 788] width 101 height 13
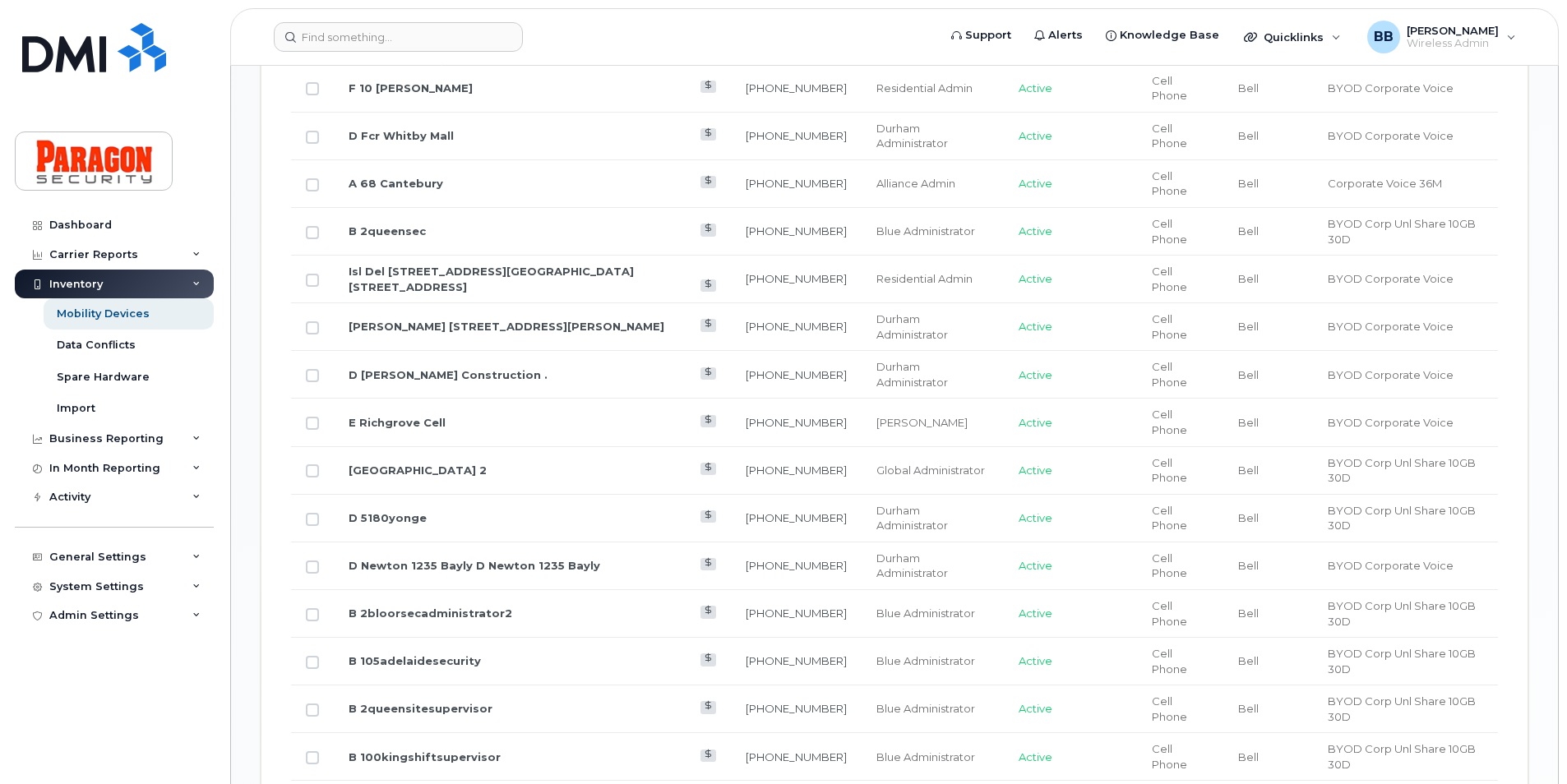
scroll to position [783, 0]
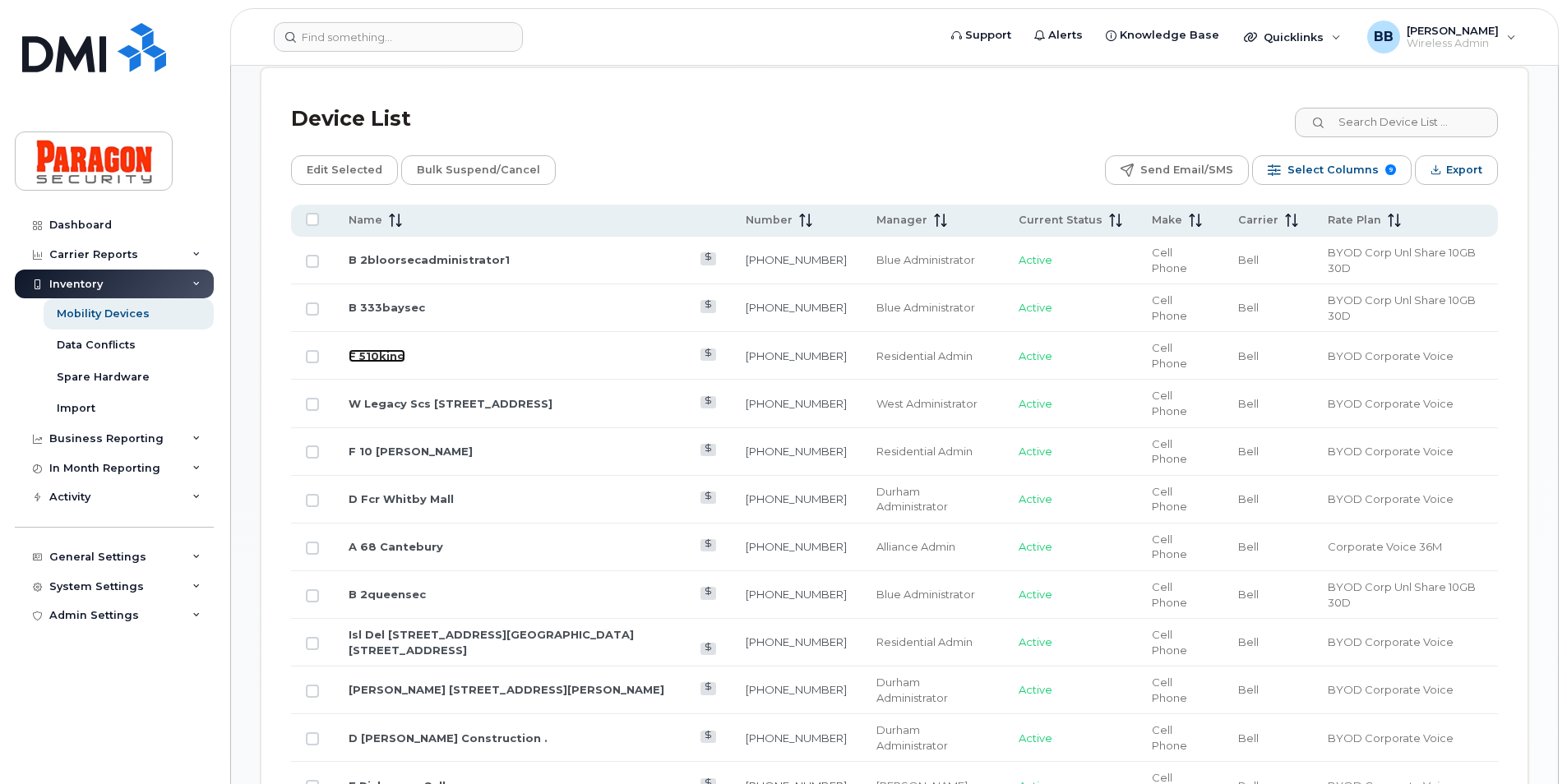
click at [367, 349] on link "F 510king" at bounding box center [376, 355] width 57 height 13
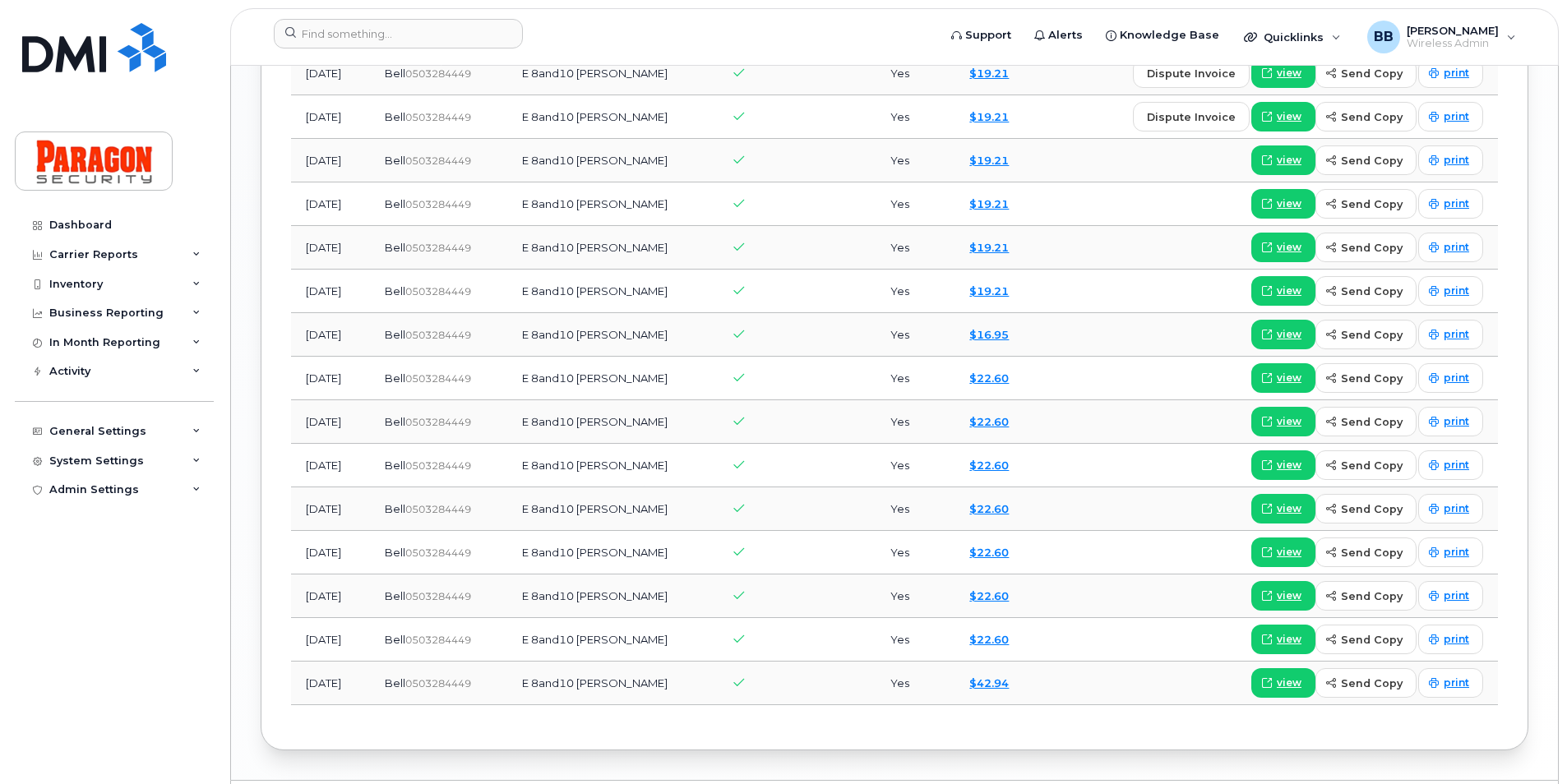
scroll to position [1657, 0]
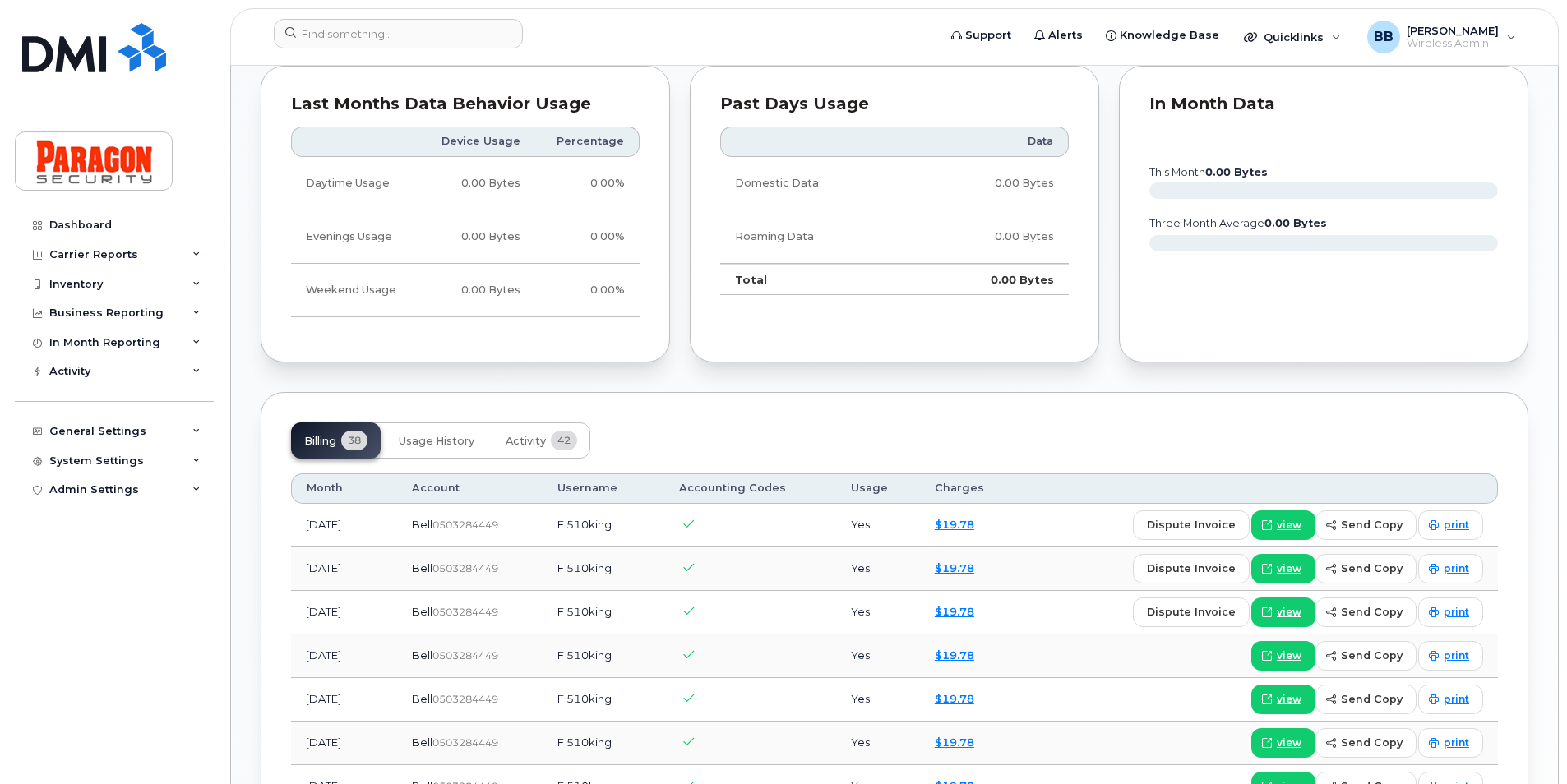
scroll to position [1069, 0]
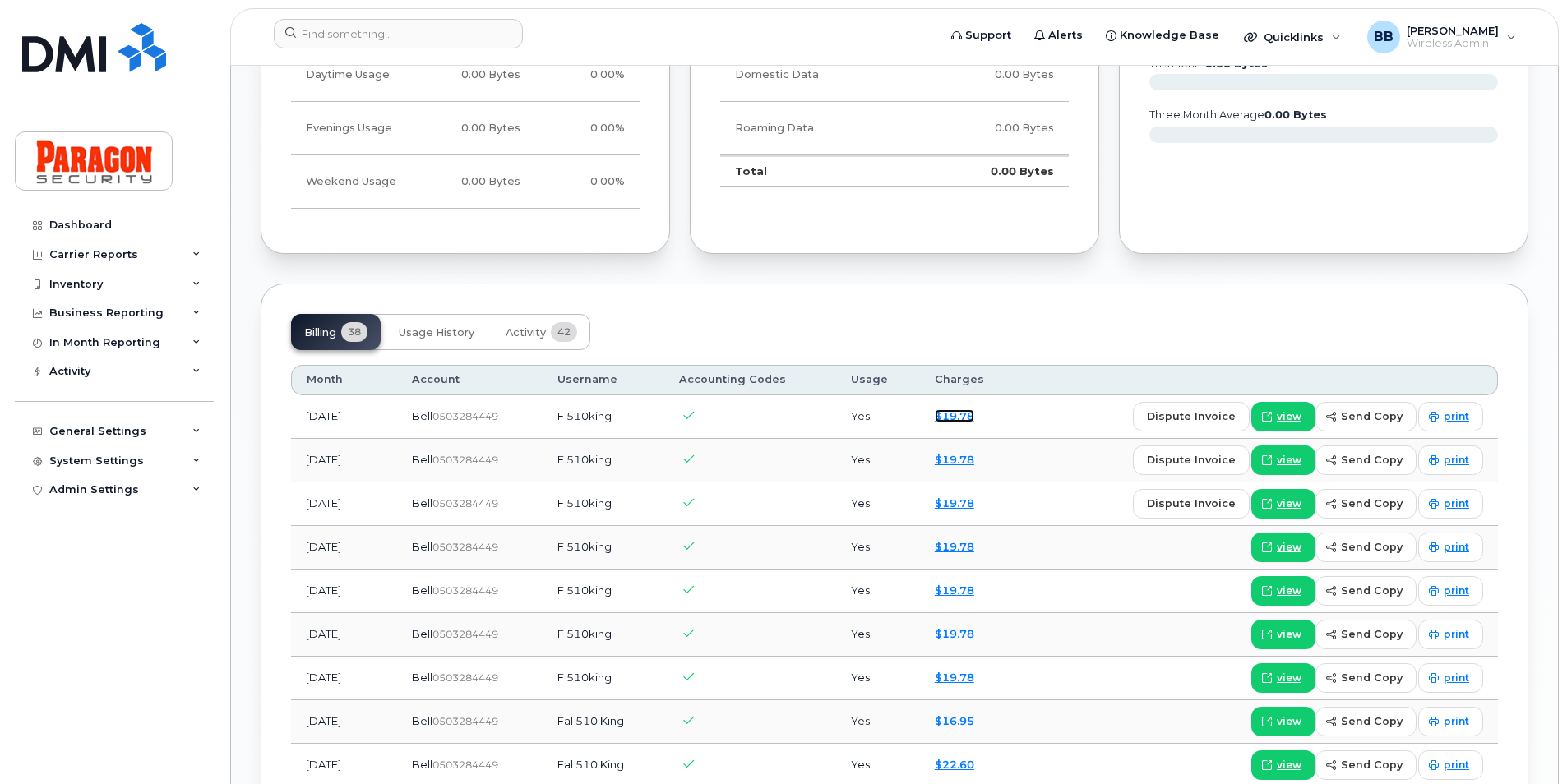
click at [966, 418] on link "$19.78" at bounding box center [954, 416] width 39 height 13
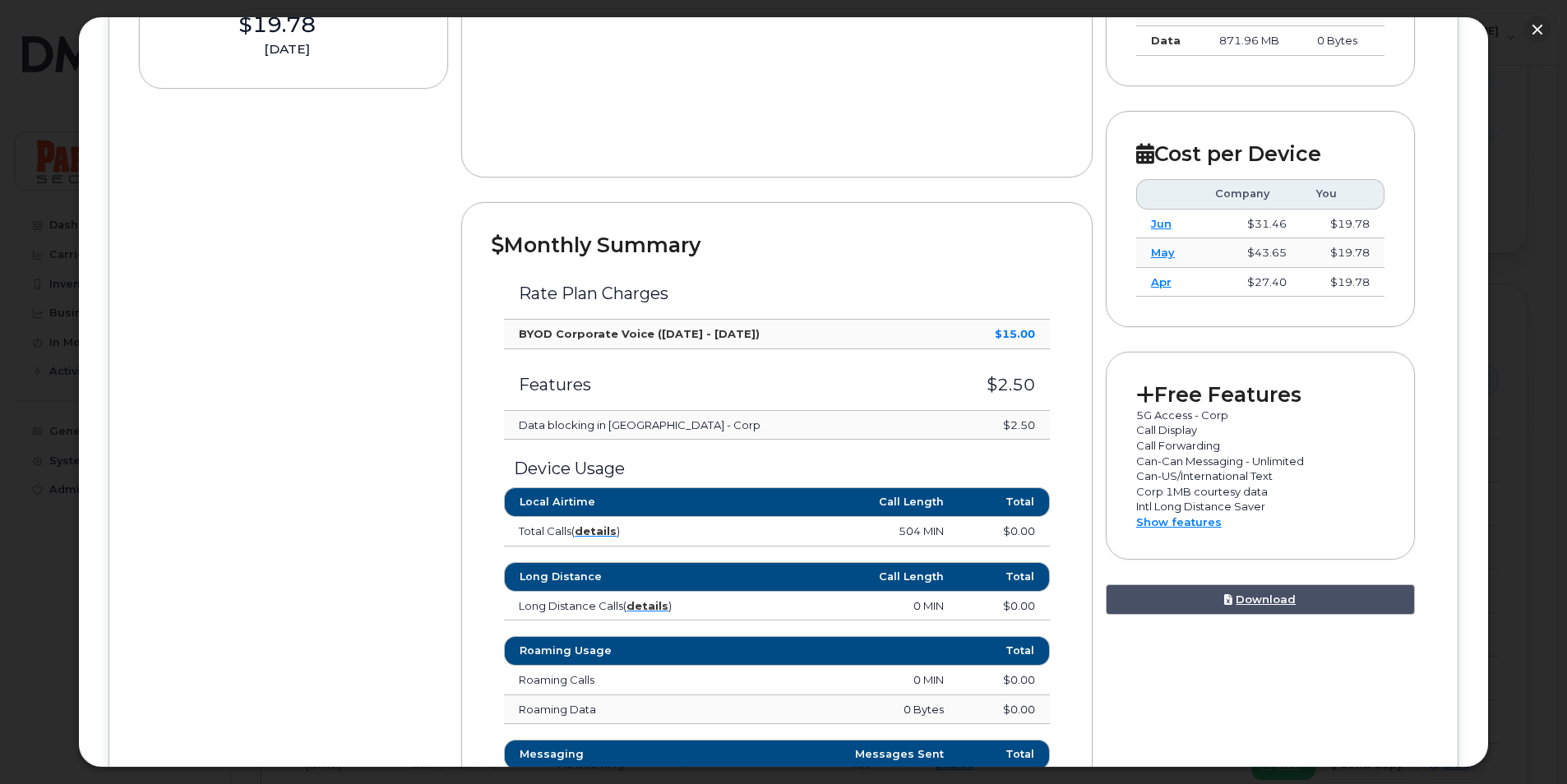
scroll to position [808, 0]
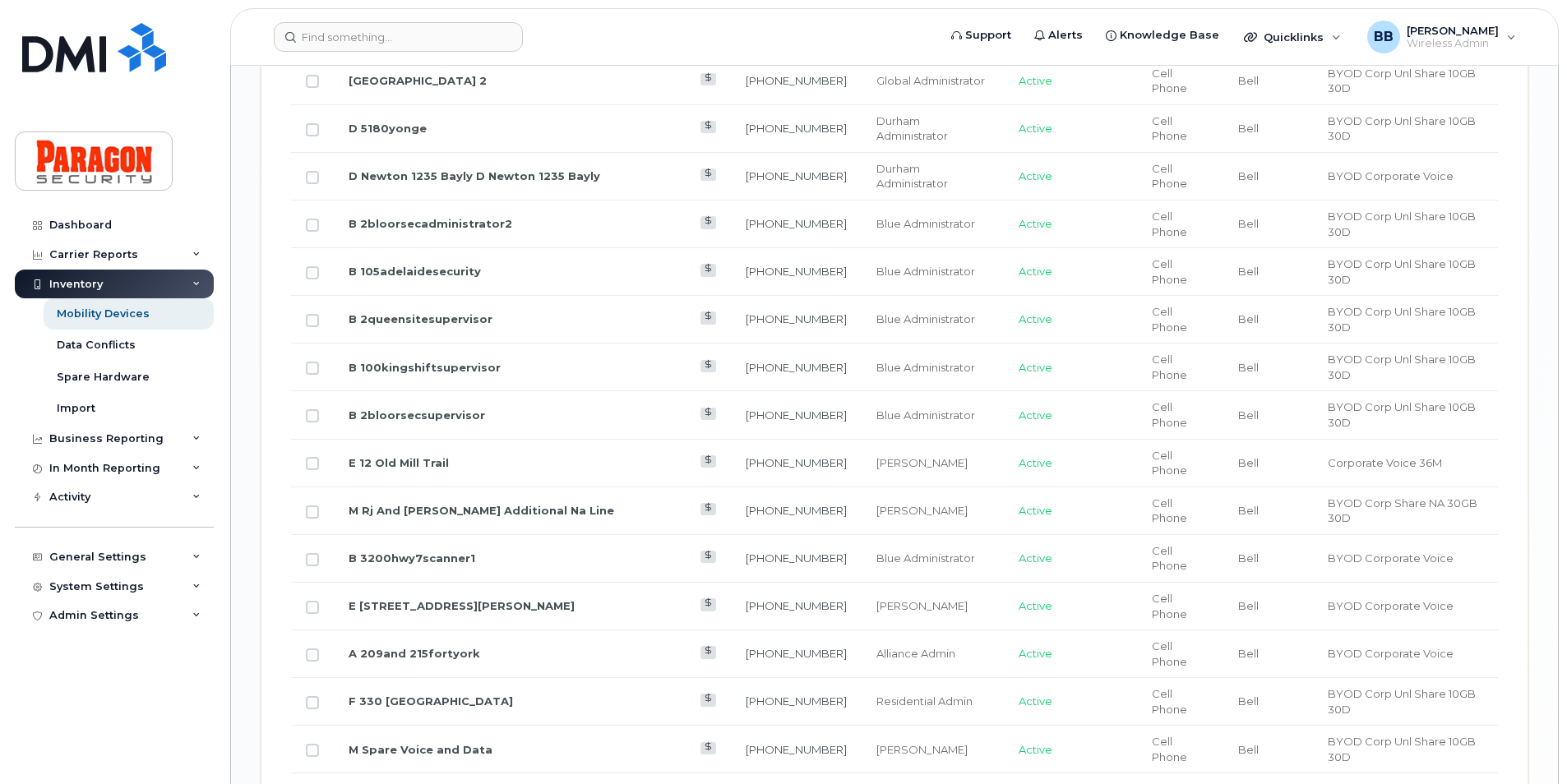
scroll to position [1276, 0]
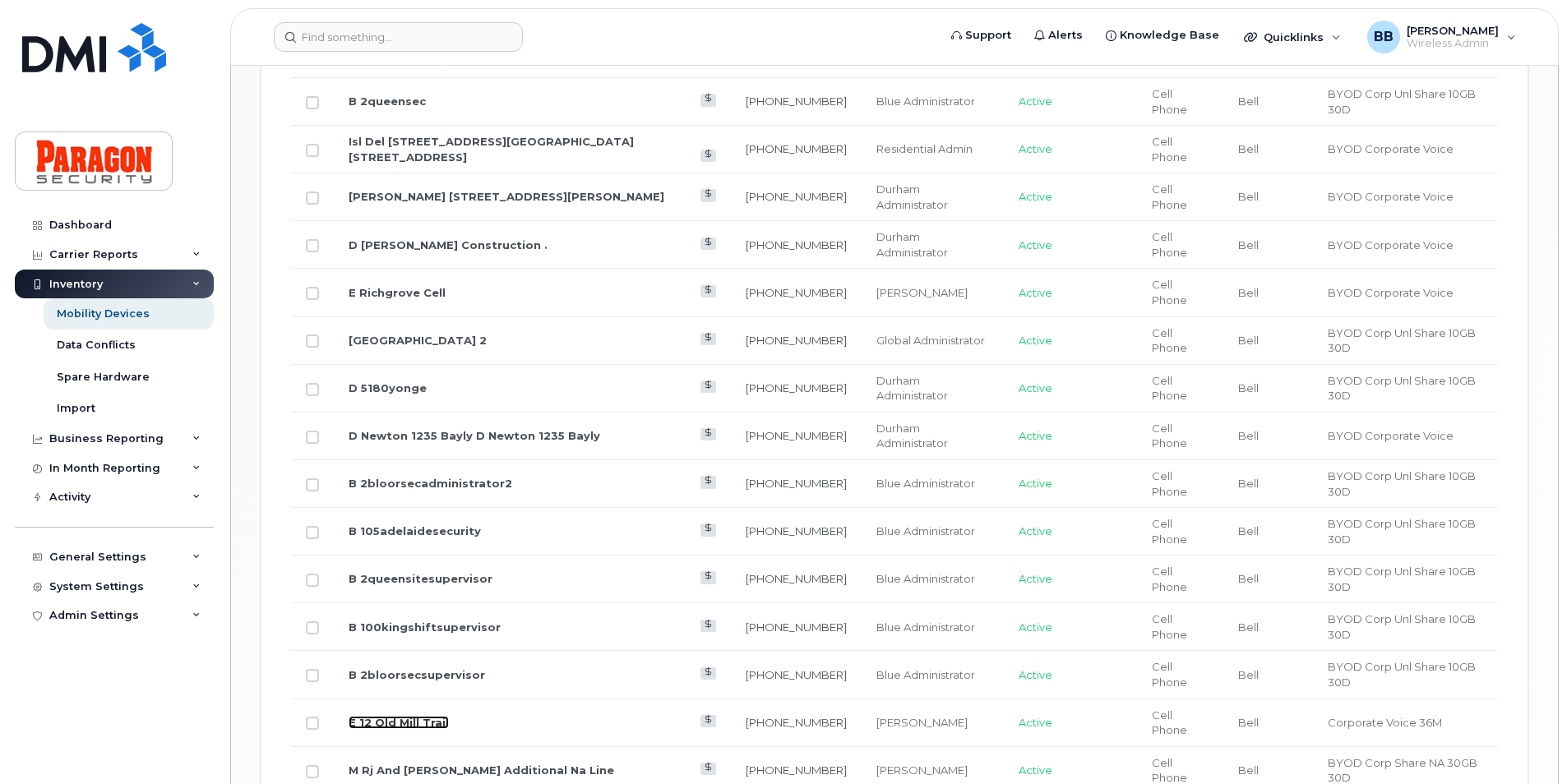
click at [381, 716] on link "E 12 Old Mill Trail" at bounding box center [398, 722] width 100 height 13
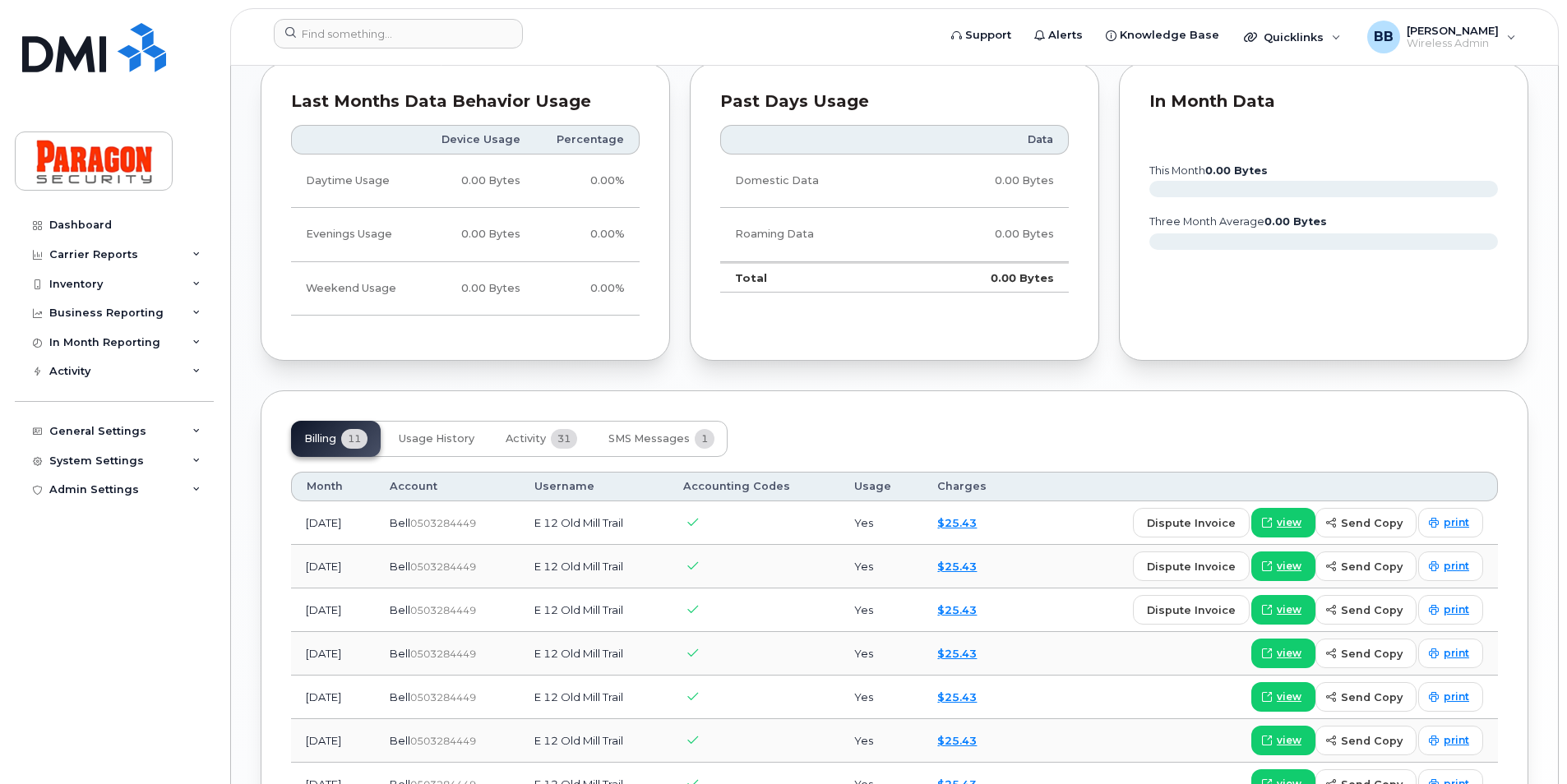
scroll to position [1502, 0]
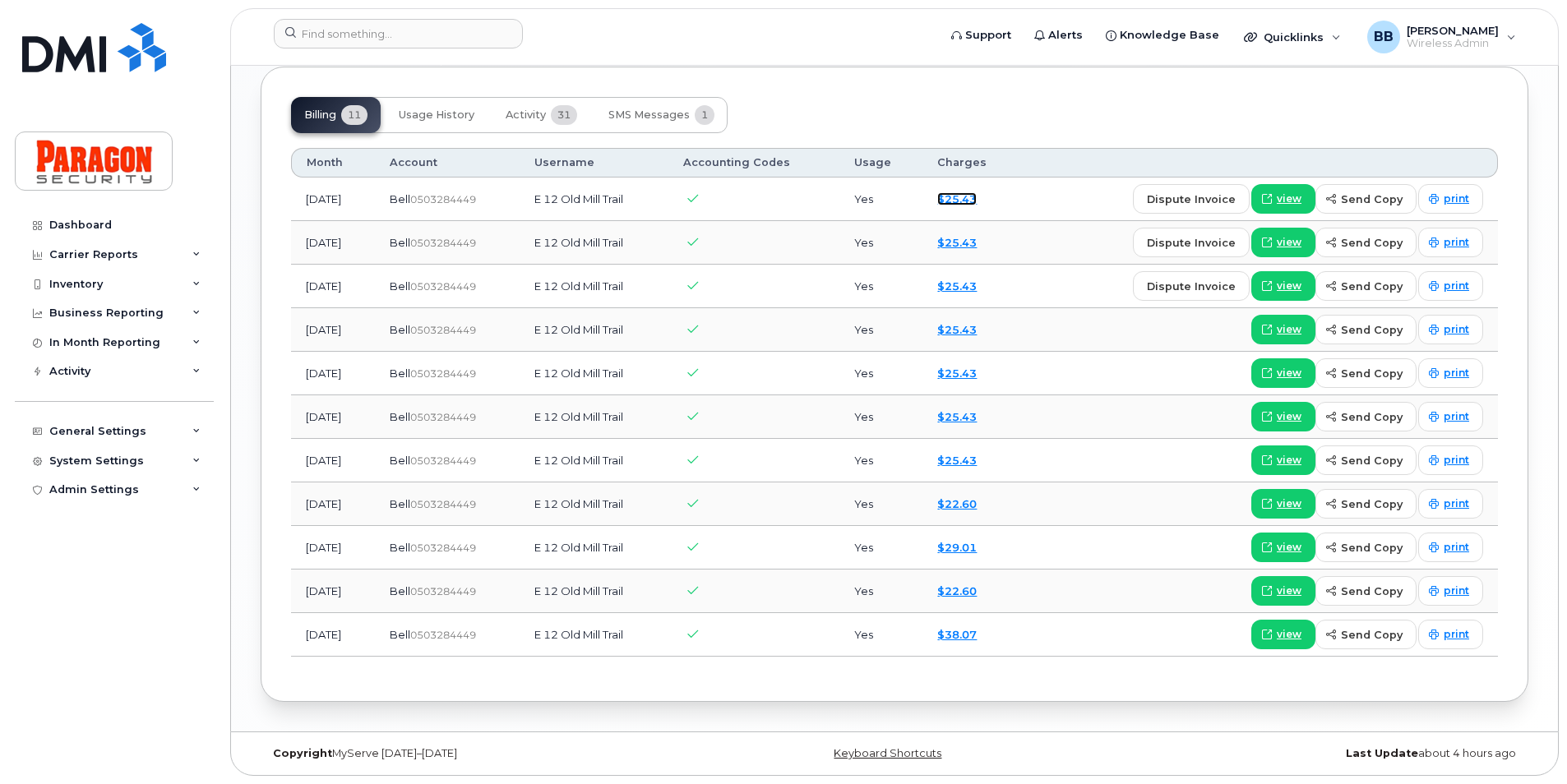
click at [977, 203] on link "$25.43" at bounding box center [956, 198] width 39 height 13
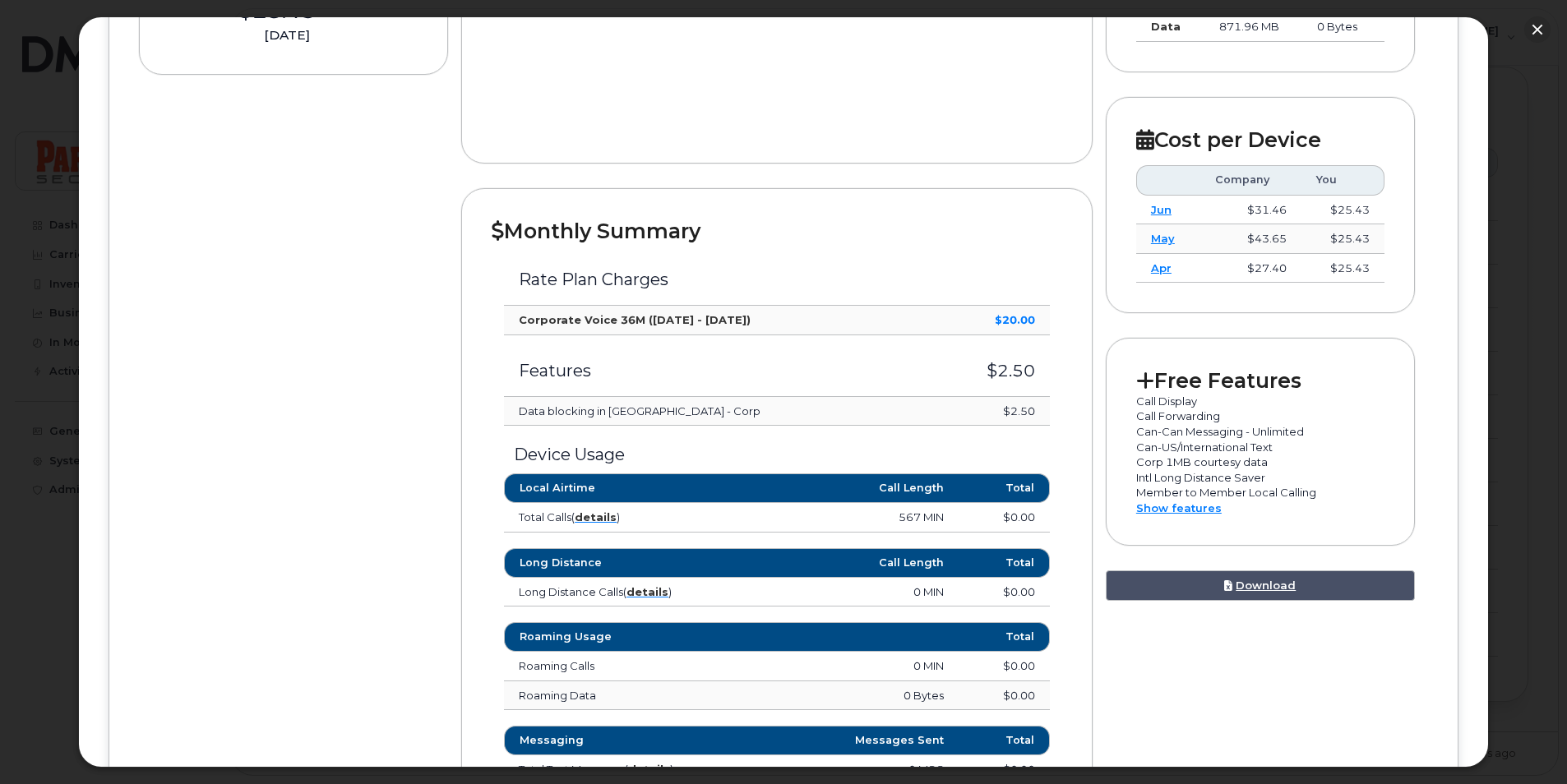
scroll to position [657, 0]
